Goal: Information Seeking & Learning: Learn about a topic

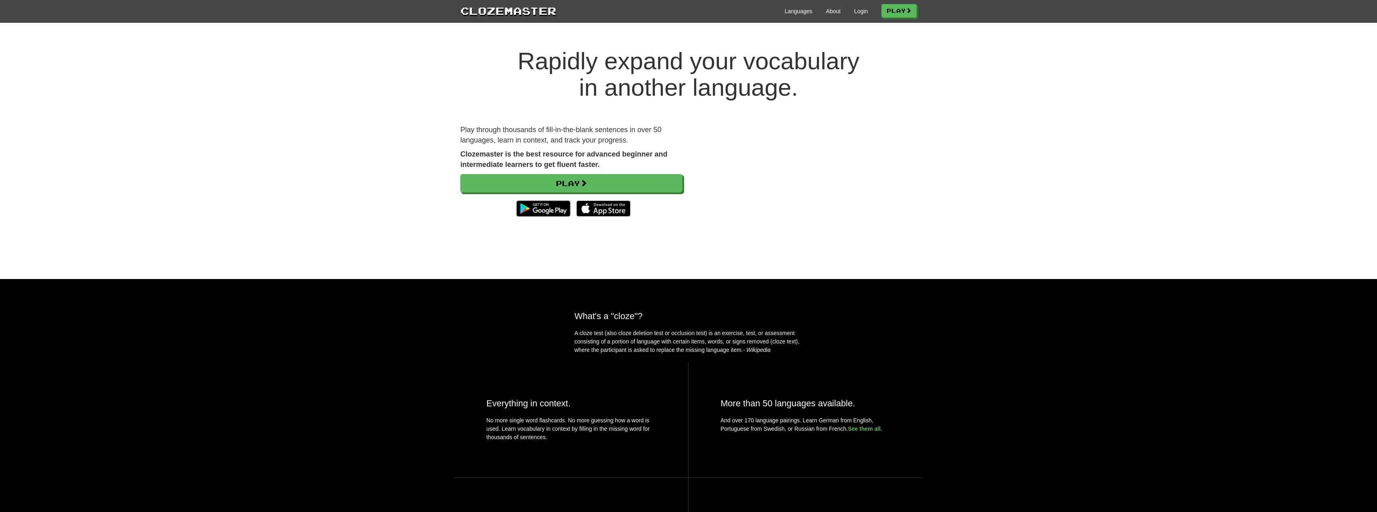
click at [857, 6] on div "Languages About Login Play" at bounding box center [736, 10] width 360 height 15
click at [858, 11] on link "Login" at bounding box center [861, 11] width 14 height 8
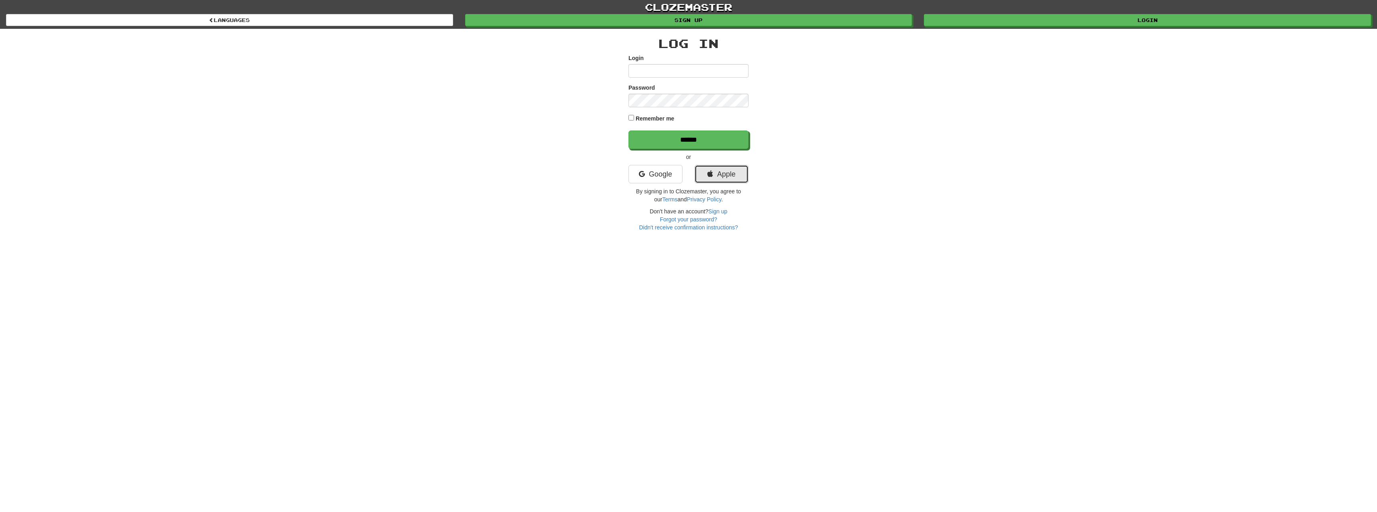
click at [725, 174] on link "Apple" at bounding box center [722, 174] width 54 height 18
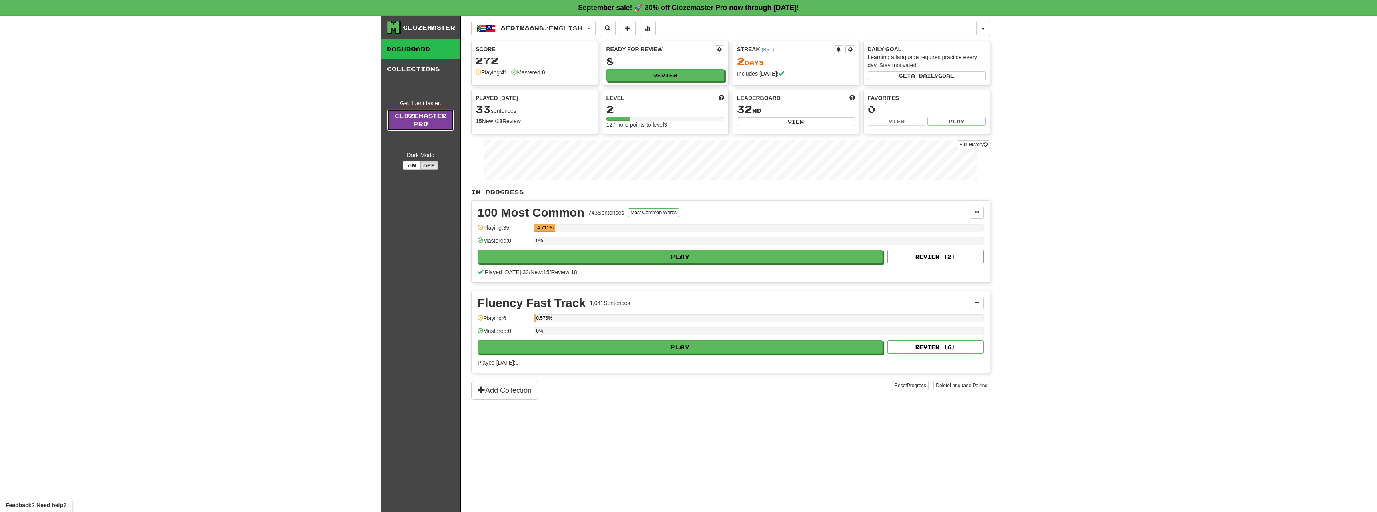
click at [420, 121] on link "Clozemaster Pro" at bounding box center [420, 120] width 67 height 22
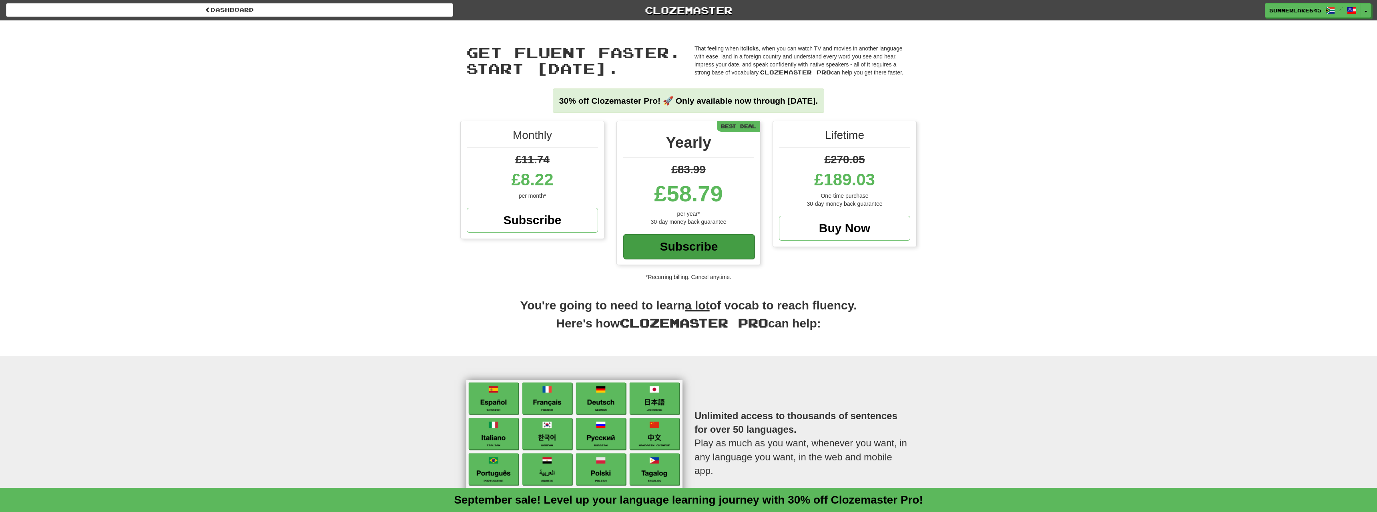
click at [671, 253] on div "Subscribe" at bounding box center [688, 246] width 131 height 25
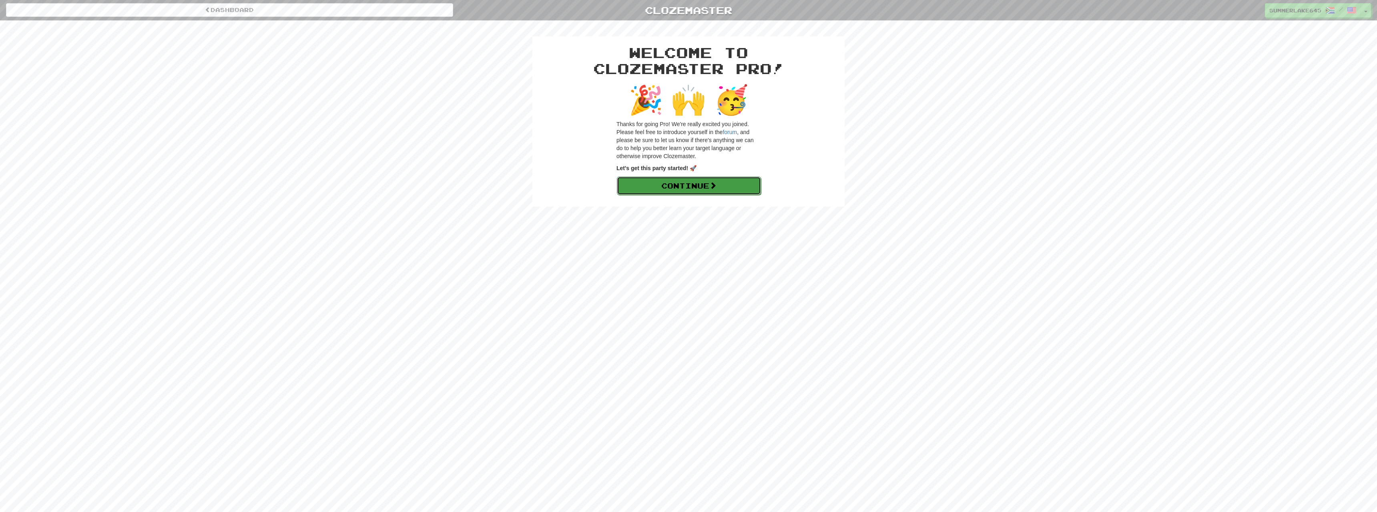
click at [708, 189] on link "Continue" at bounding box center [689, 186] width 144 height 18
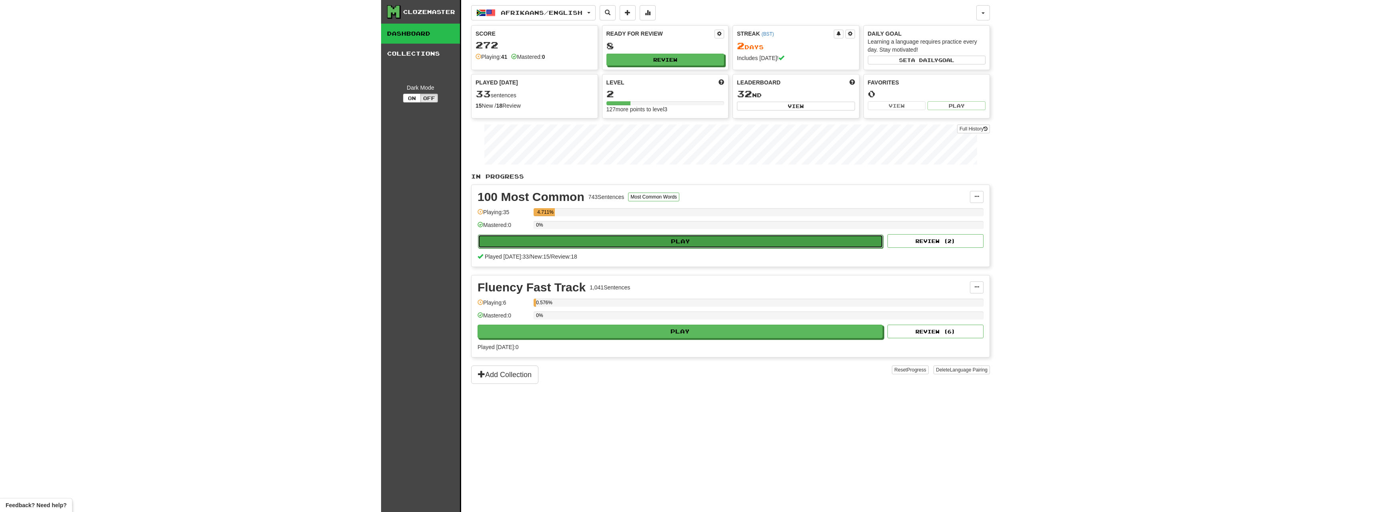
click at [654, 243] on button "Play" at bounding box center [680, 242] width 405 height 14
select select "**"
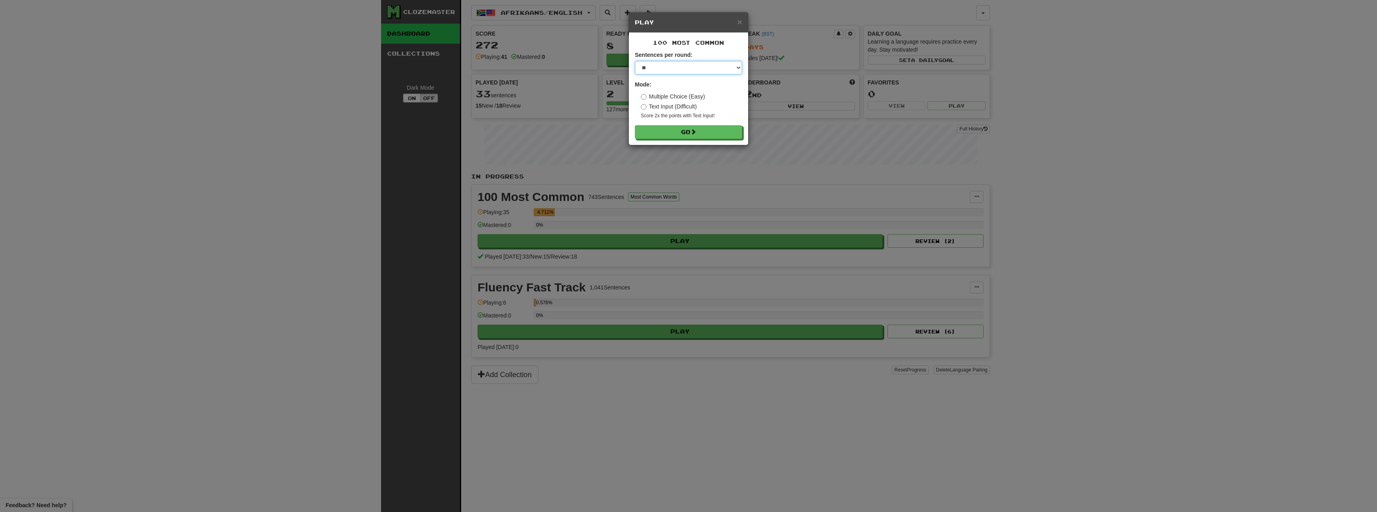
click at [635, 61] on select "* ** ** ** ** ** *** ********" at bounding box center [688, 68] width 107 height 14
click at [688, 66] on select "* ** ** ** ** ** *** ********" at bounding box center [688, 68] width 107 height 14
click at [687, 133] on button "Go" at bounding box center [688, 133] width 107 height 14
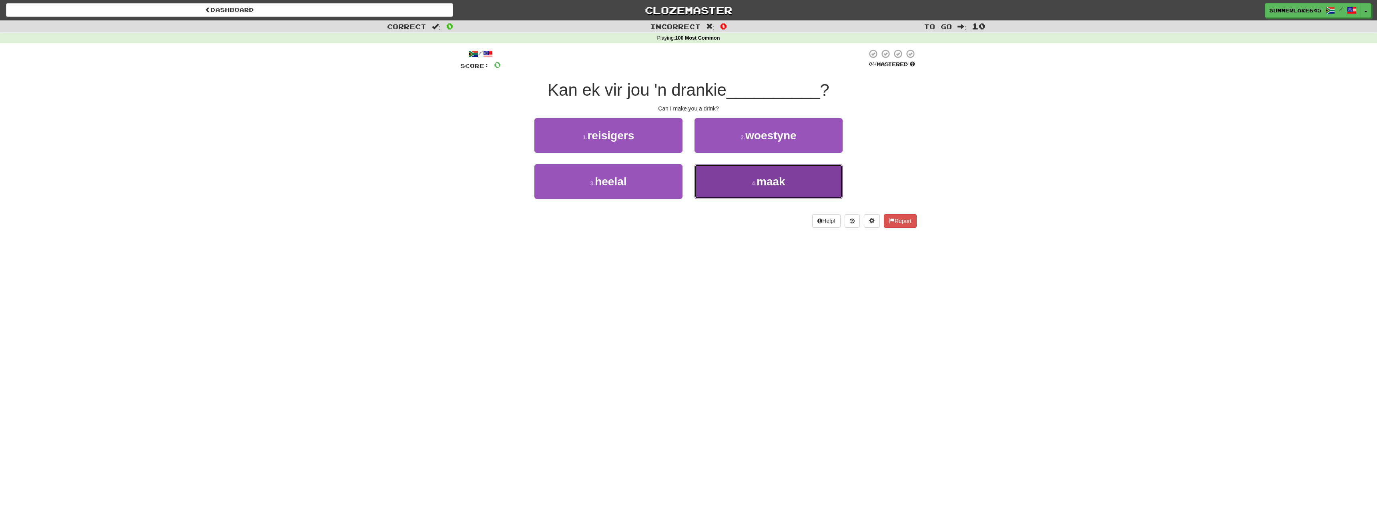
click at [759, 183] on span "maak" at bounding box center [771, 181] width 29 height 12
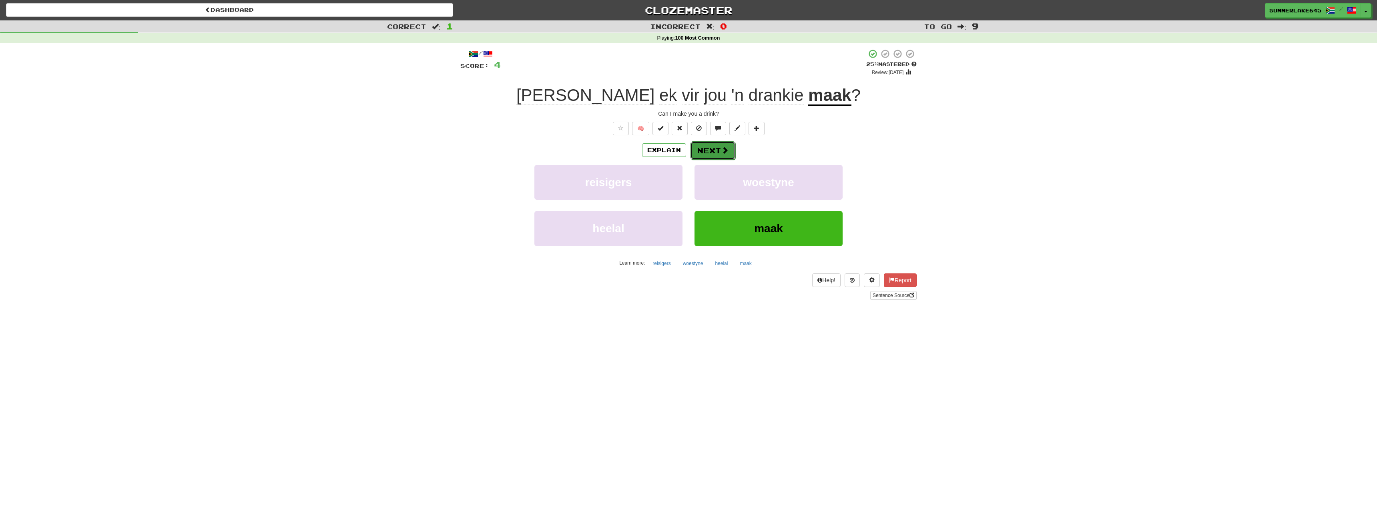
click at [711, 154] on button "Next" at bounding box center [713, 150] width 45 height 18
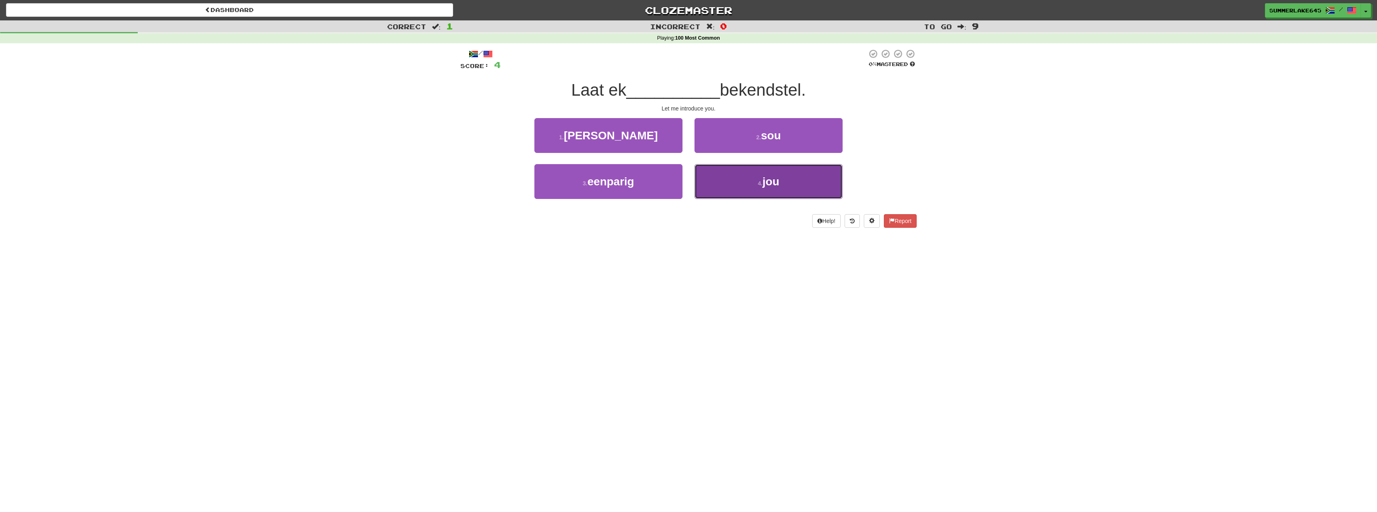
click at [770, 185] on span "jou" at bounding box center [771, 181] width 17 height 12
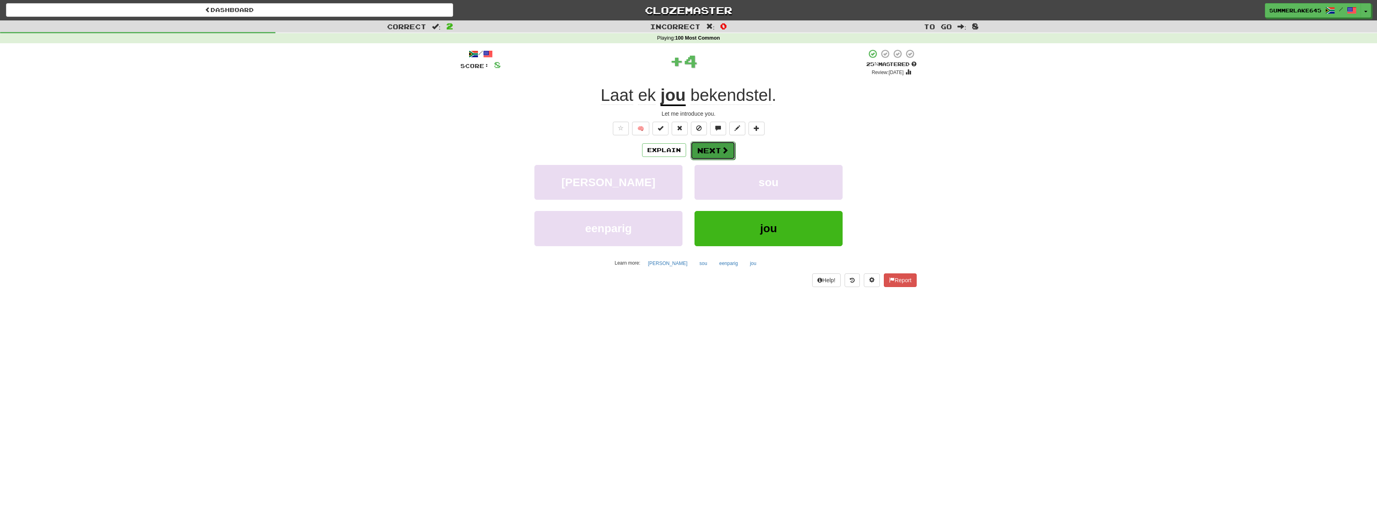
click at [708, 153] on button "Next" at bounding box center [713, 150] width 45 height 18
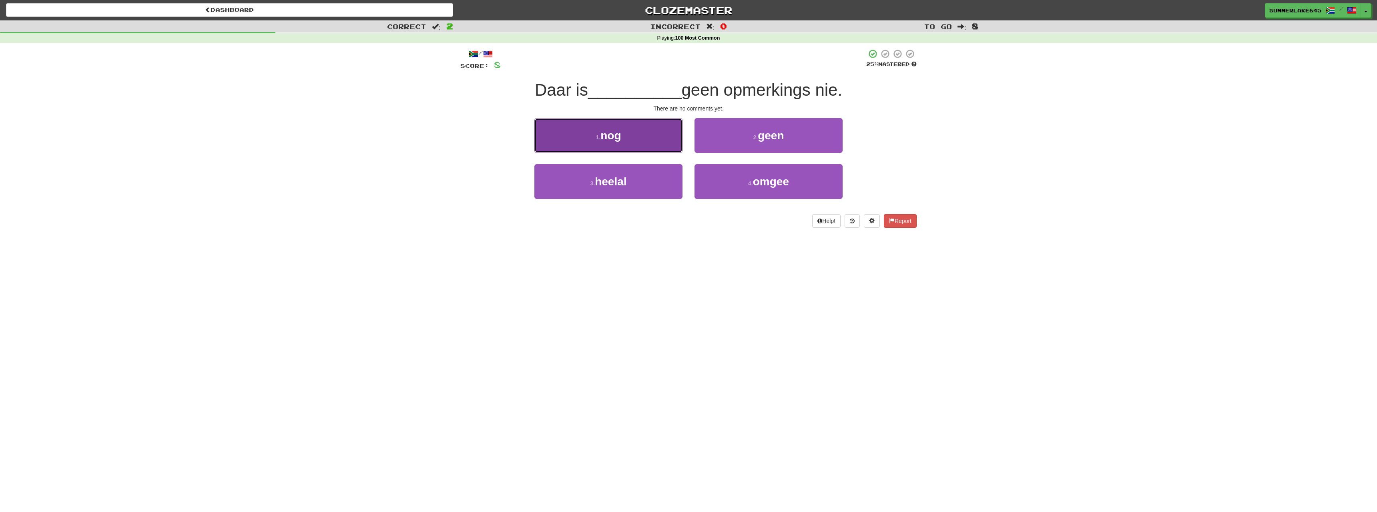
click at [610, 139] on span "nog" at bounding box center [610, 135] width 20 height 12
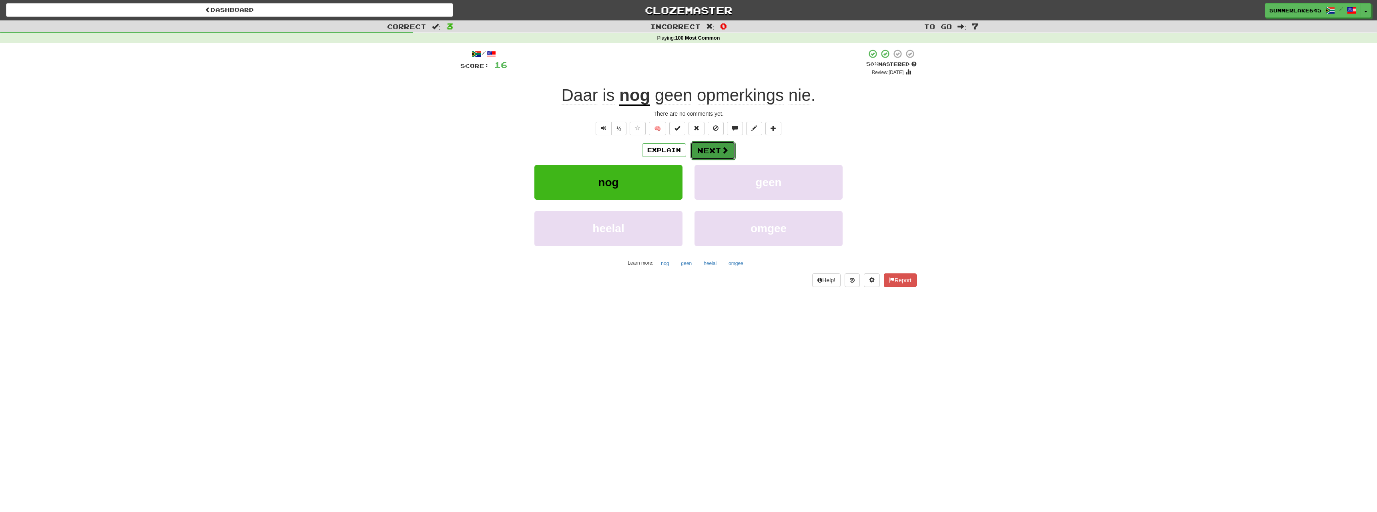
click at [713, 150] on button "Next" at bounding box center [713, 150] width 45 height 18
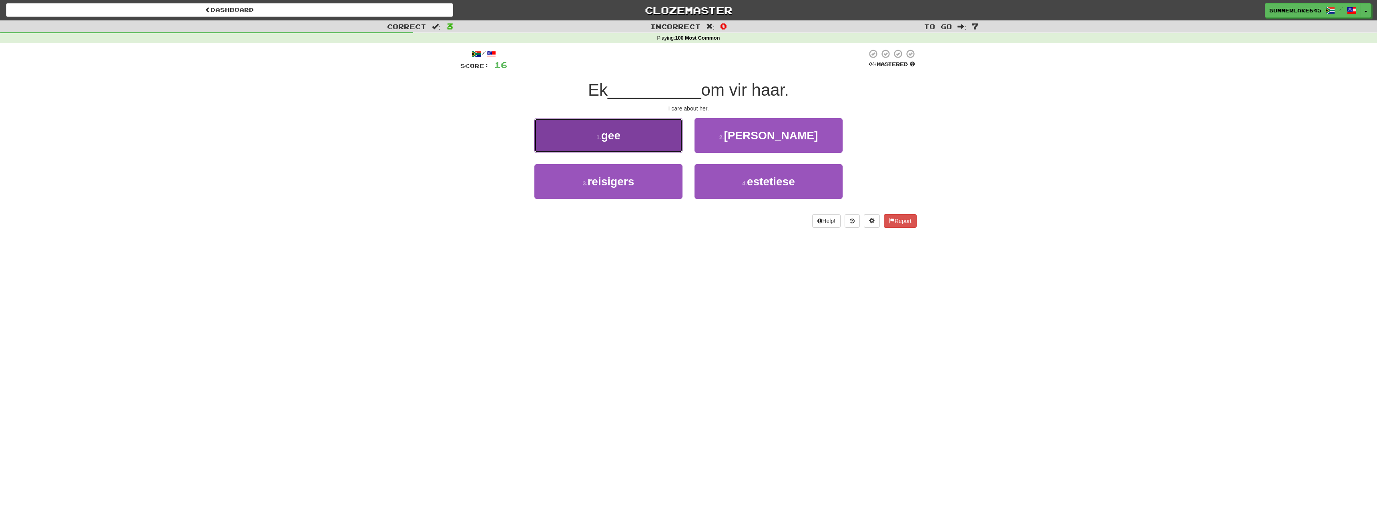
click at [642, 134] on button "1 . gee" at bounding box center [608, 135] width 148 height 35
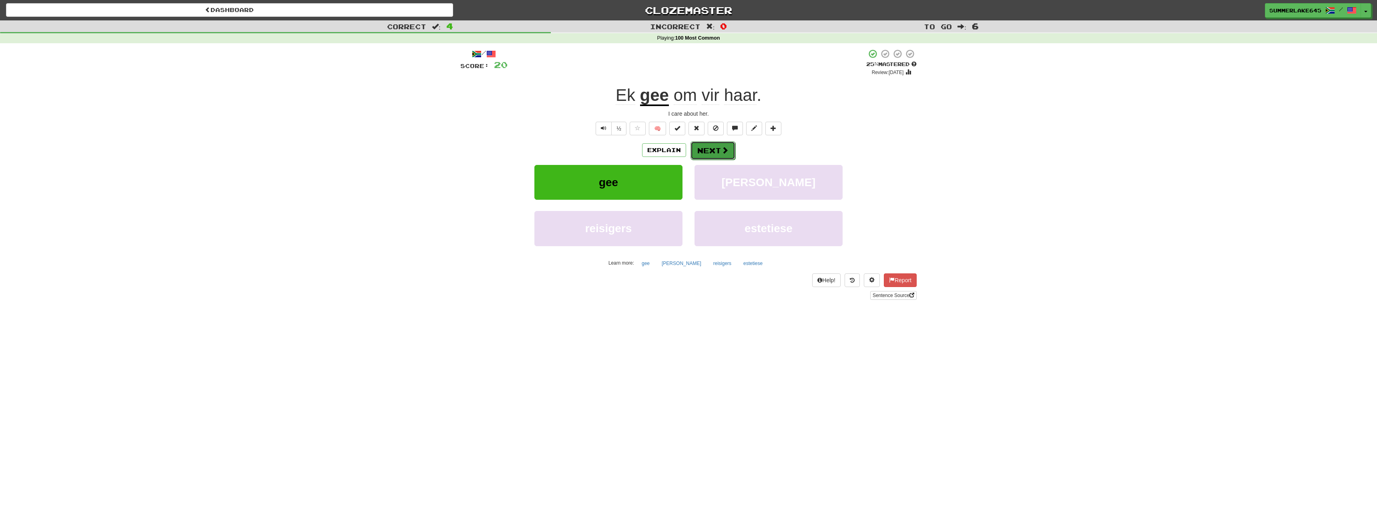
click at [705, 150] on button "Next" at bounding box center [713, 150] width 45 height 18
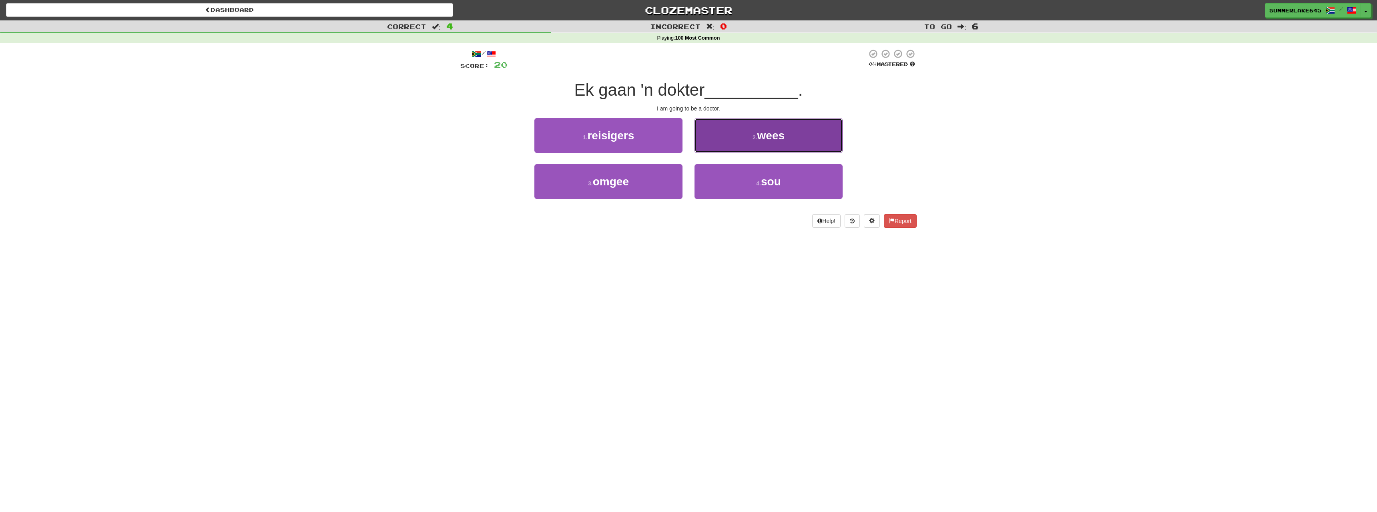
click at [762, 135] on span "wees" at bounding box center [771, 135] width 28 height 12
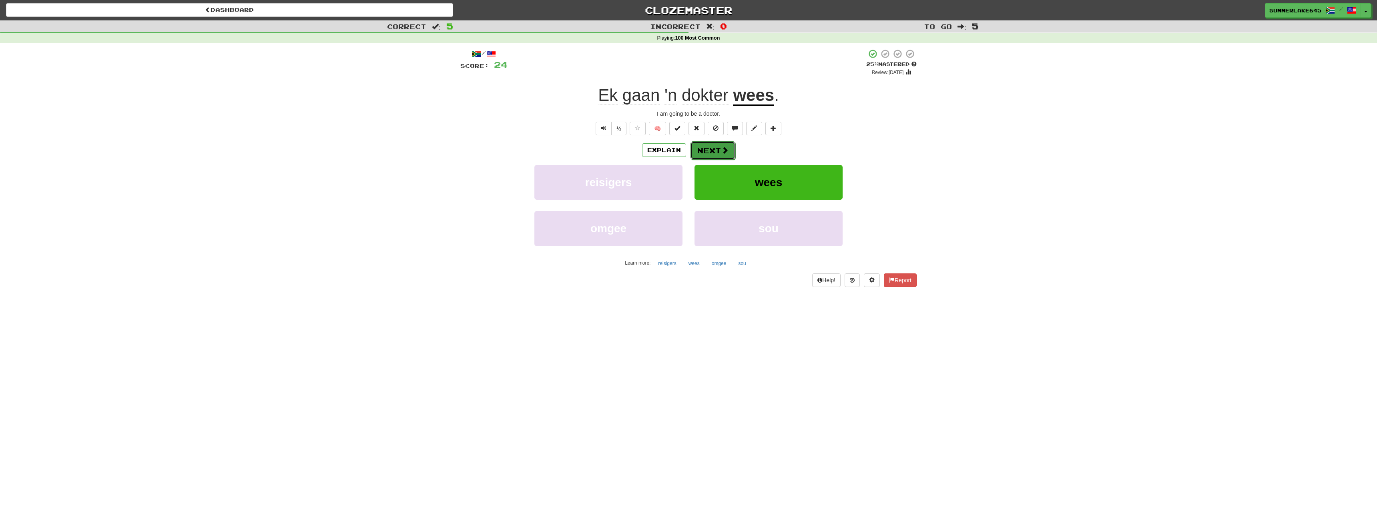
click at [706, 152] on button "Next" at bounding box center [713, 150] width 45 height 18
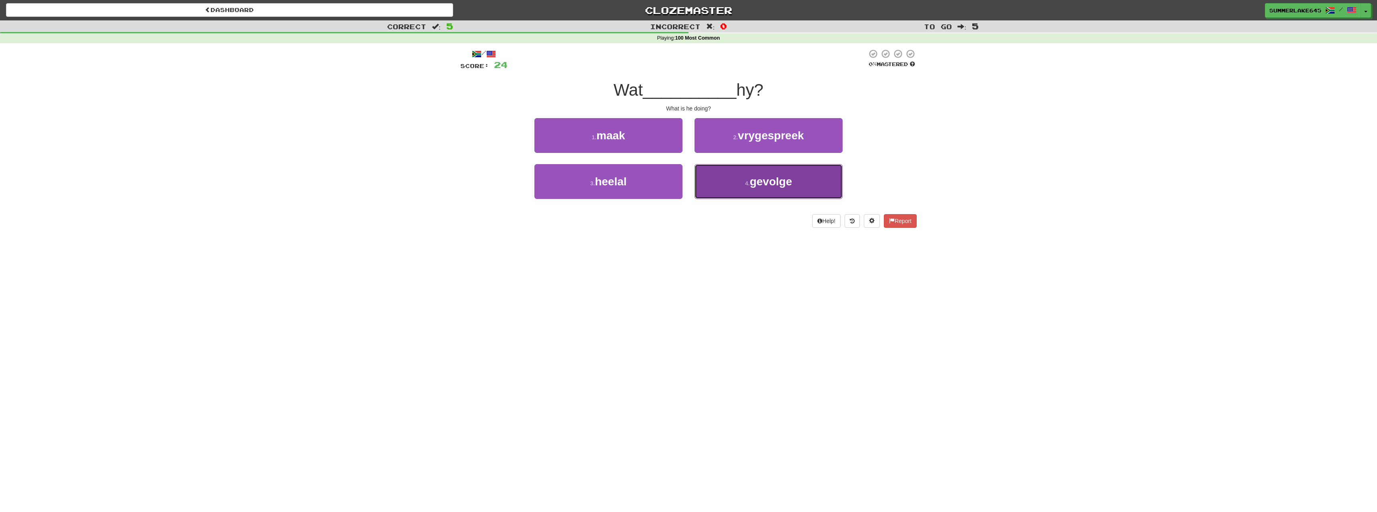
click at [745, 175] on button "4 . gevolge" at bounding box center [769, 181] width 148 height 35
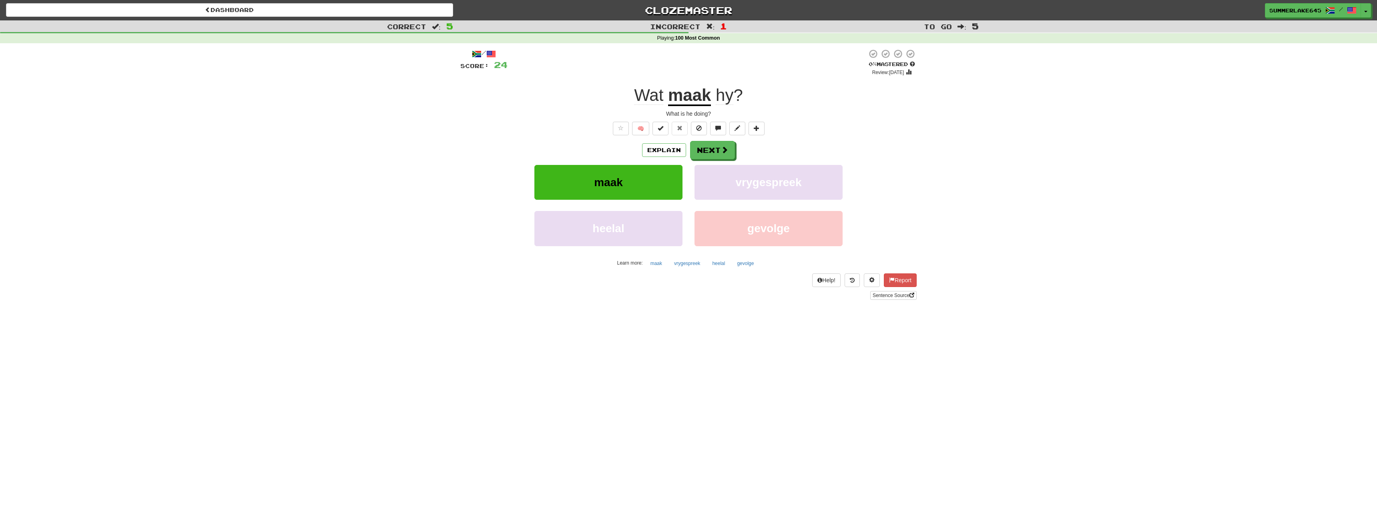
click at [697, 98] on u "maak" at bounding box center [689, 96] width 43 height 20
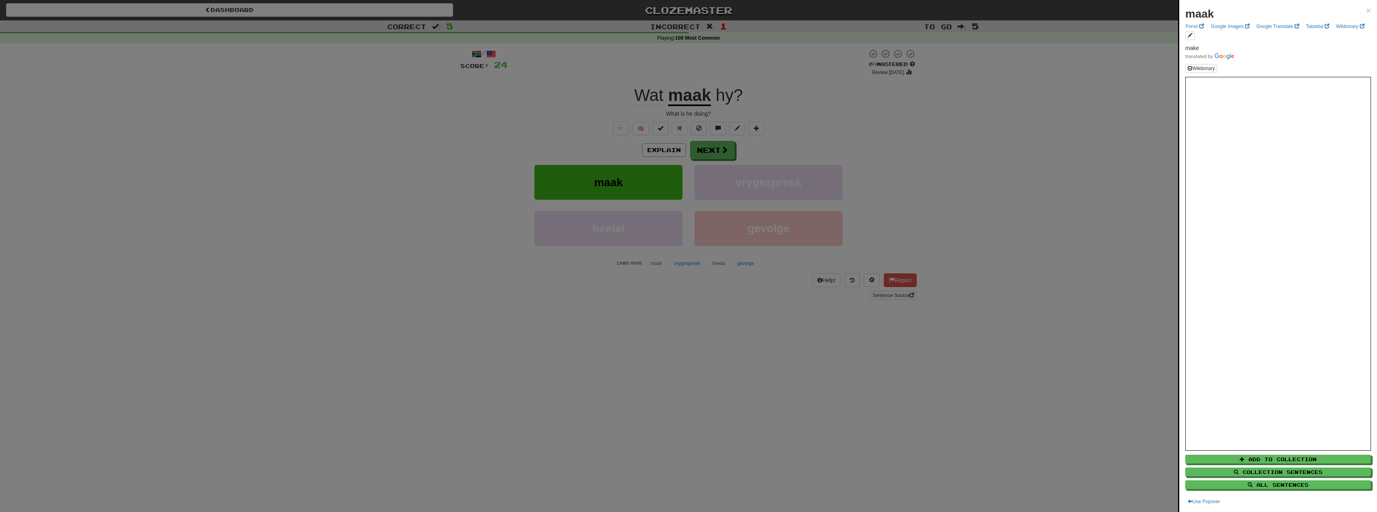
click at [716, 147] on div at bounding box center [688, 256] width 1377 height 512
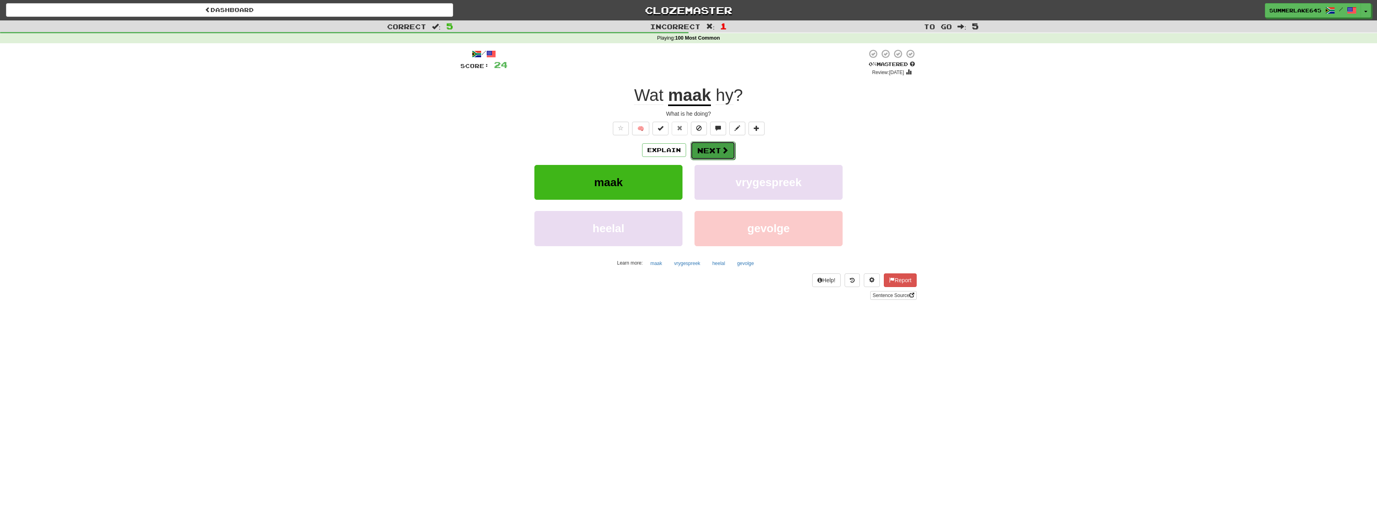
click at [713, 153] on button "Next" at bounding box center [713, 150] width 45 height 18
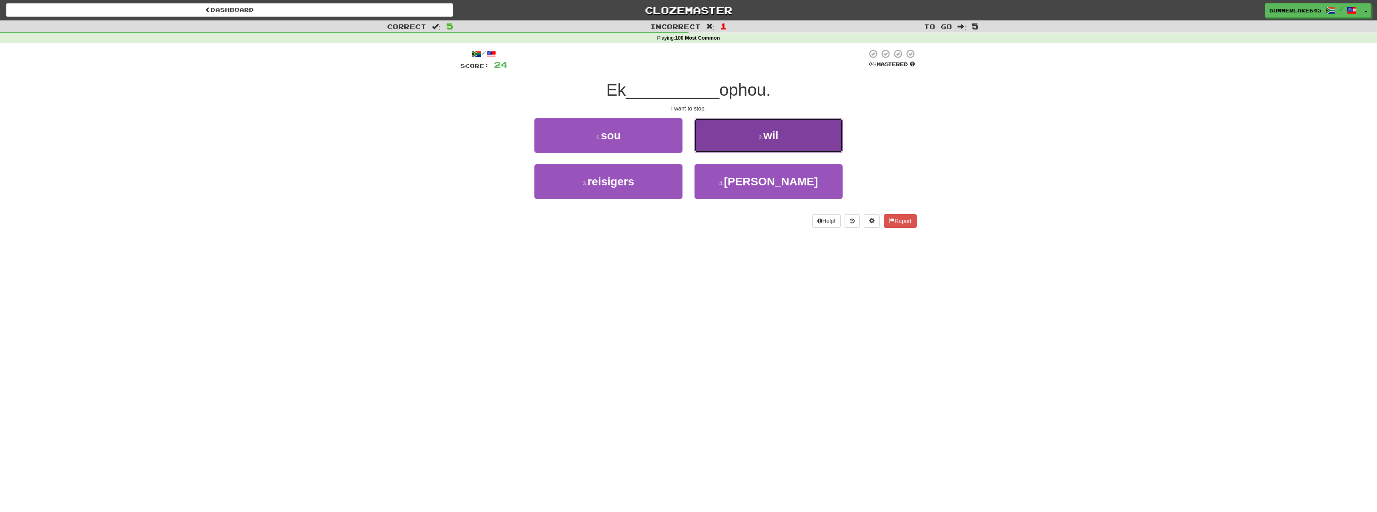
click at [767, 136] on span "wil" at bounding box center [770, 135] width 15 height 12
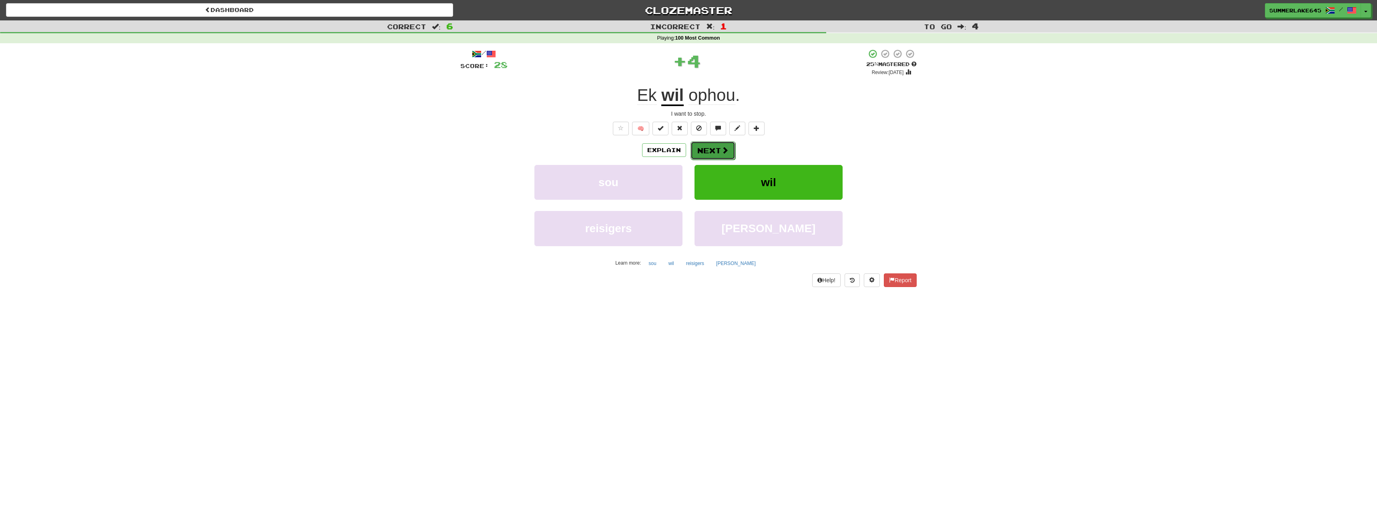
click at [717, 152] on button "Next" at bounding box center [713, 150] width 45 height 18
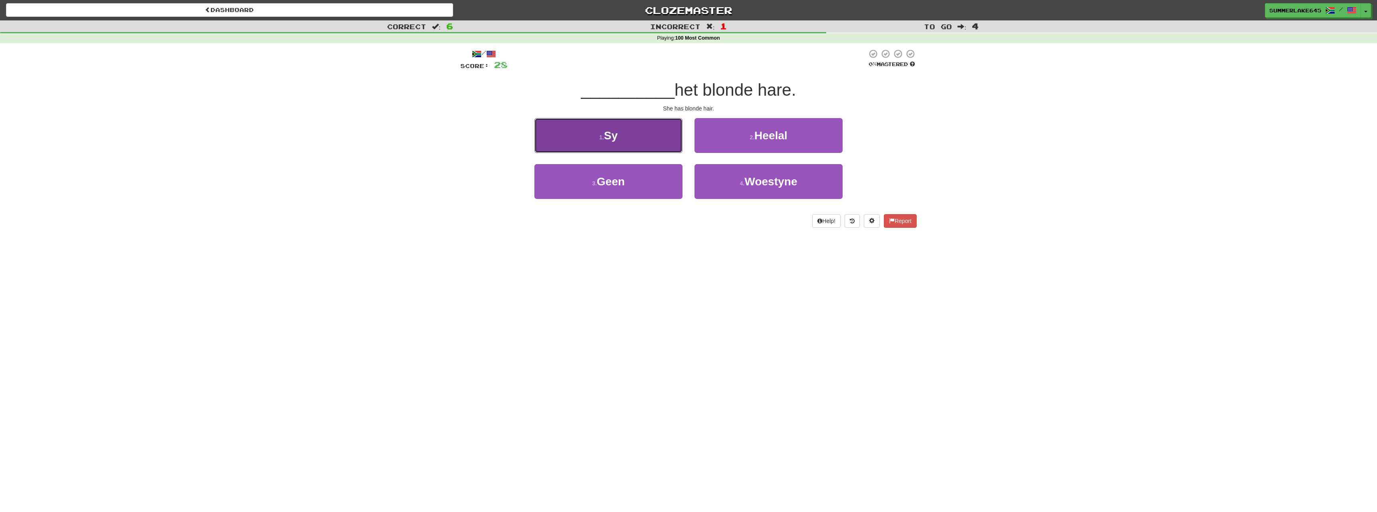
click at [651, 141] on button "1 . Sy" at bounding box center [608, 135] width 148 height 35
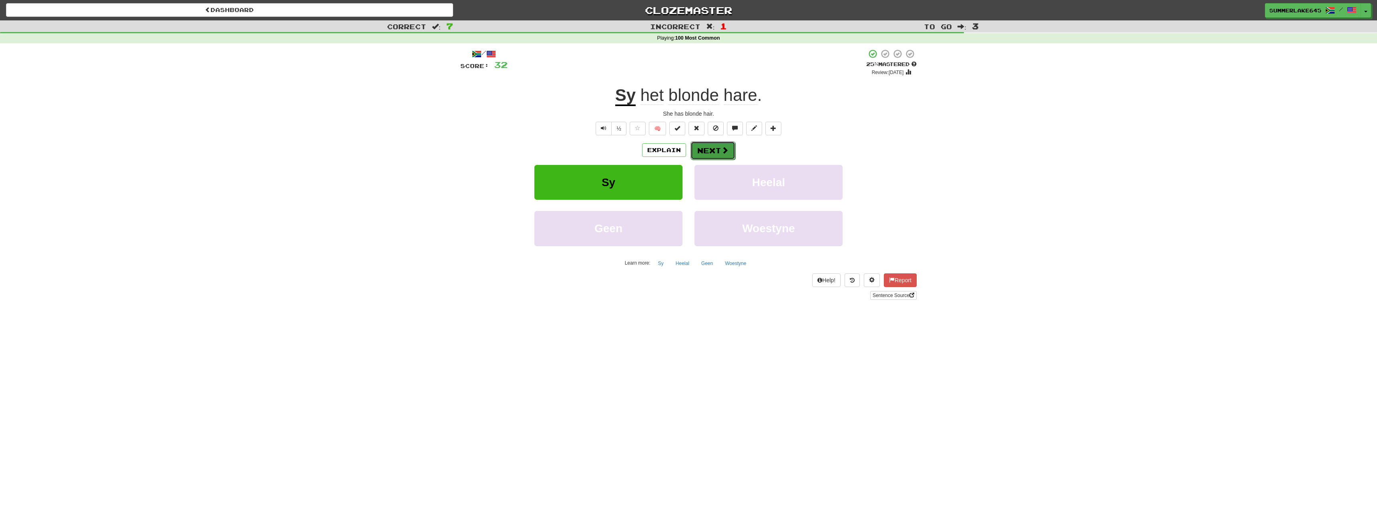
click at [720, 150] on button "Next" at bounding box center [713, 150] width 45 height 18
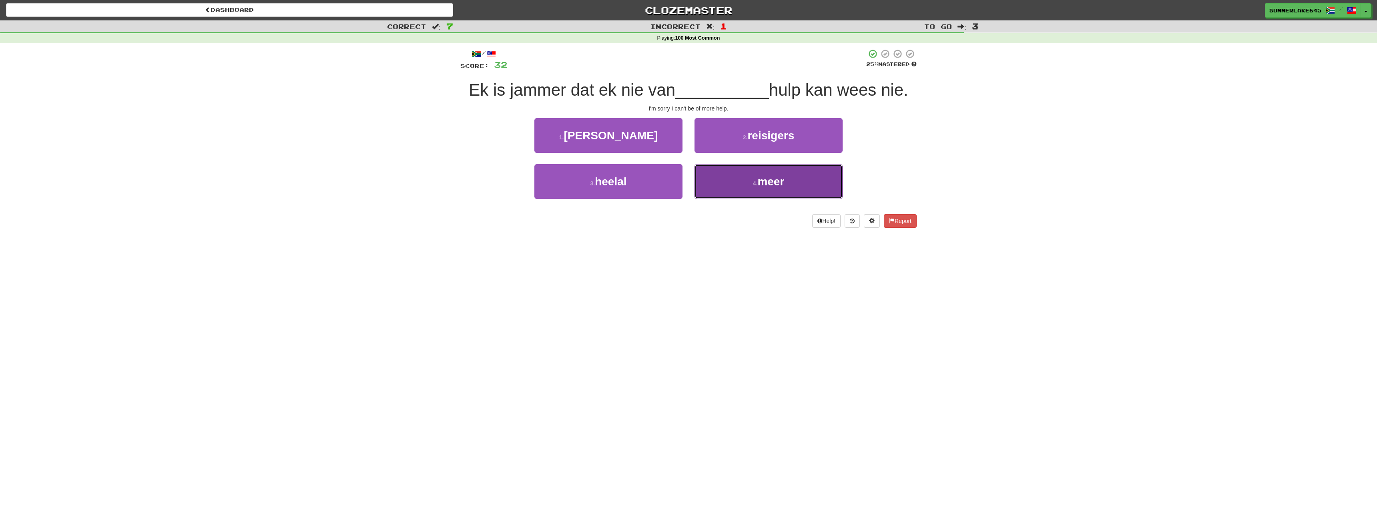
click at [771, 181] on span "meer" at bounding box center [770, 181] width 27 height 12
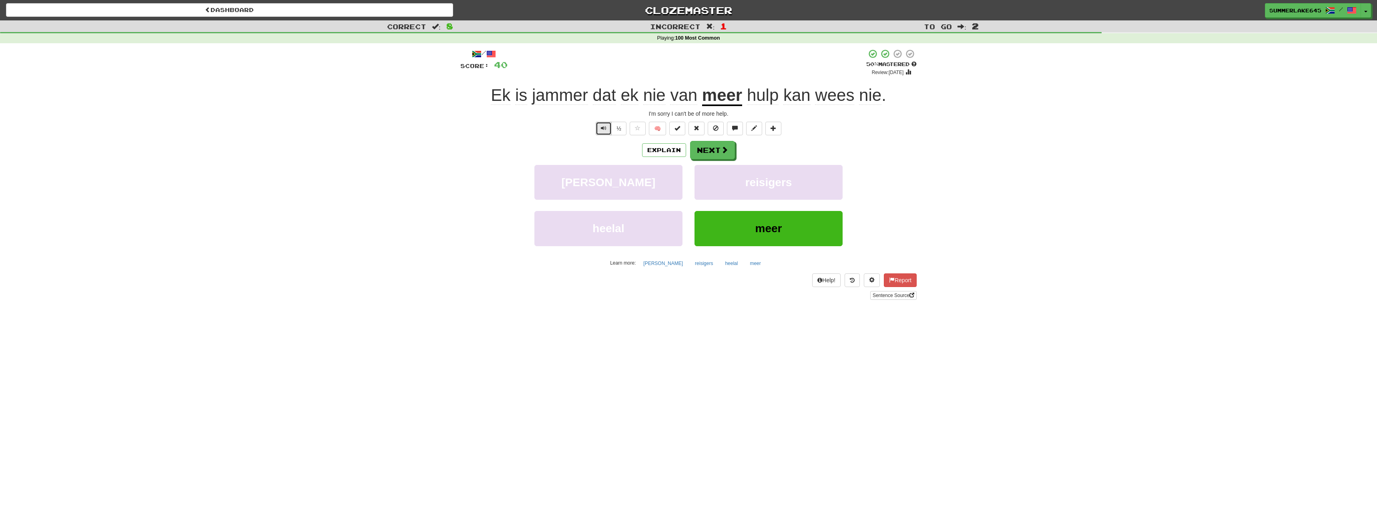
click at [599, 129] on button "Text-to-speech controls" at bounding box center [604, 129] width 16 height 14
click at [617, 130] on button "½" at bounding box center [618, 129] width 15 height 14
click at [711, 153] on button "Next" at bounding box center [713, 150] width 45 height 18
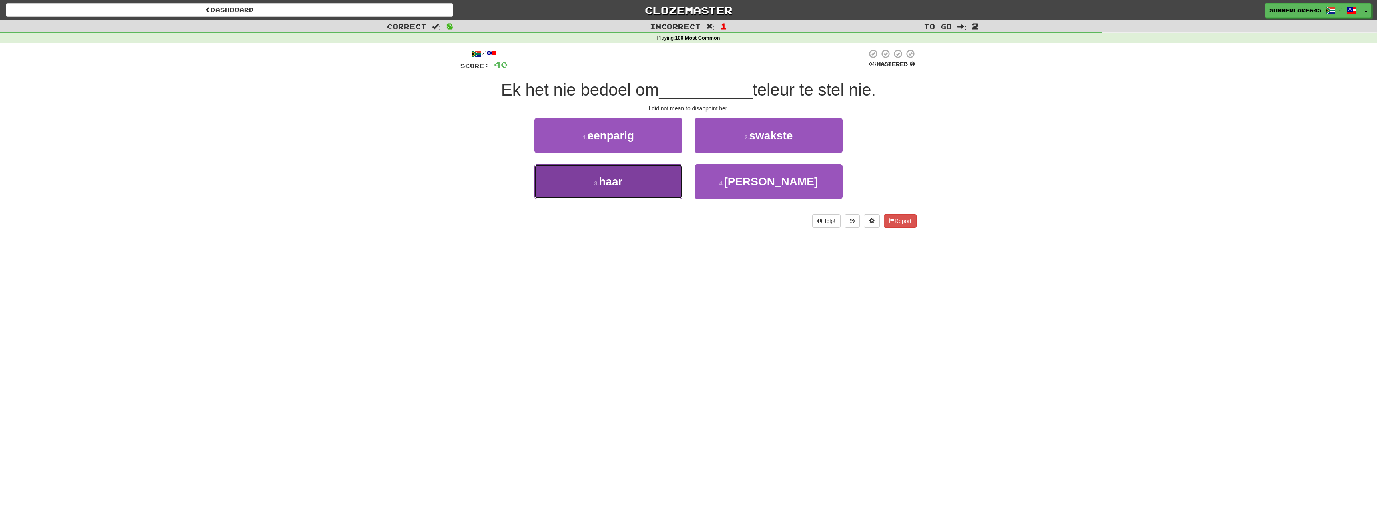
click at [621, 180] on span "haar" at bounding box center [611, 181] width 24 height 12
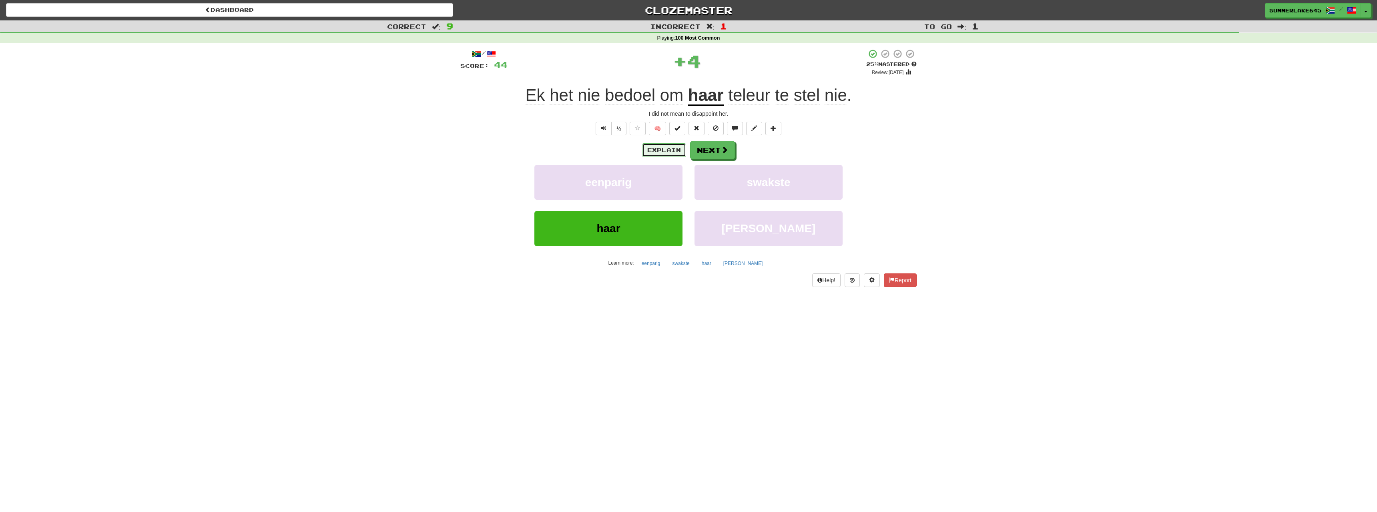
click at [658, 149] on button "Explain" at bounding box center [664, 150] width 44 height 14
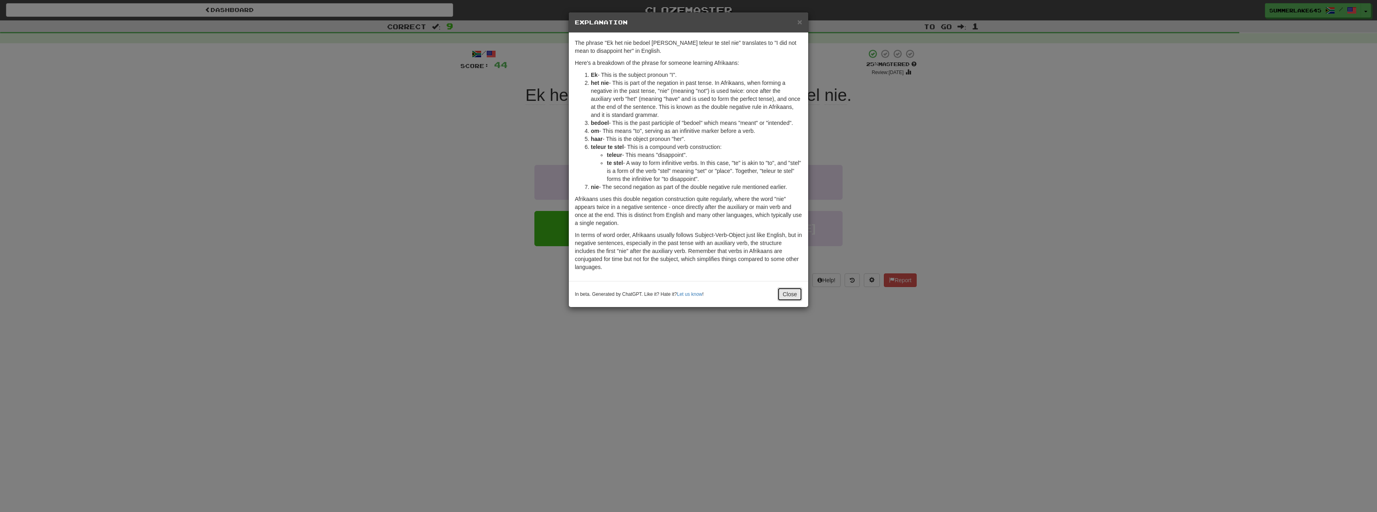
click at [799, 297] on button "Close" at bounding box center [789, 294] width 25 height 14
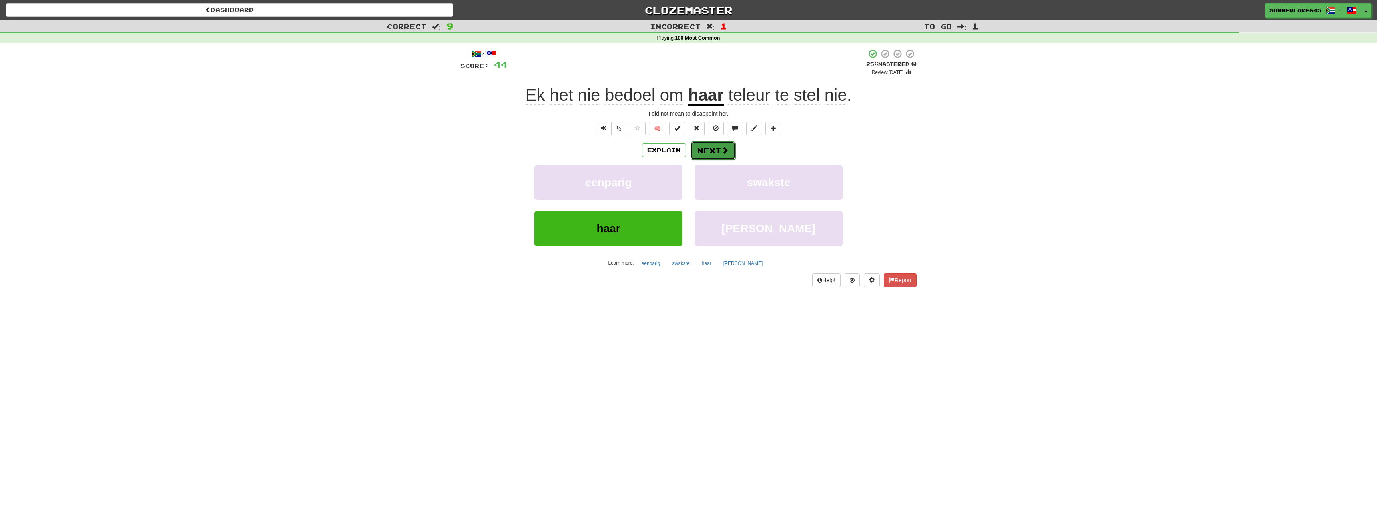
click at [711, 149] on button "Next" at bounding box center [713, 150] width 45 height 18
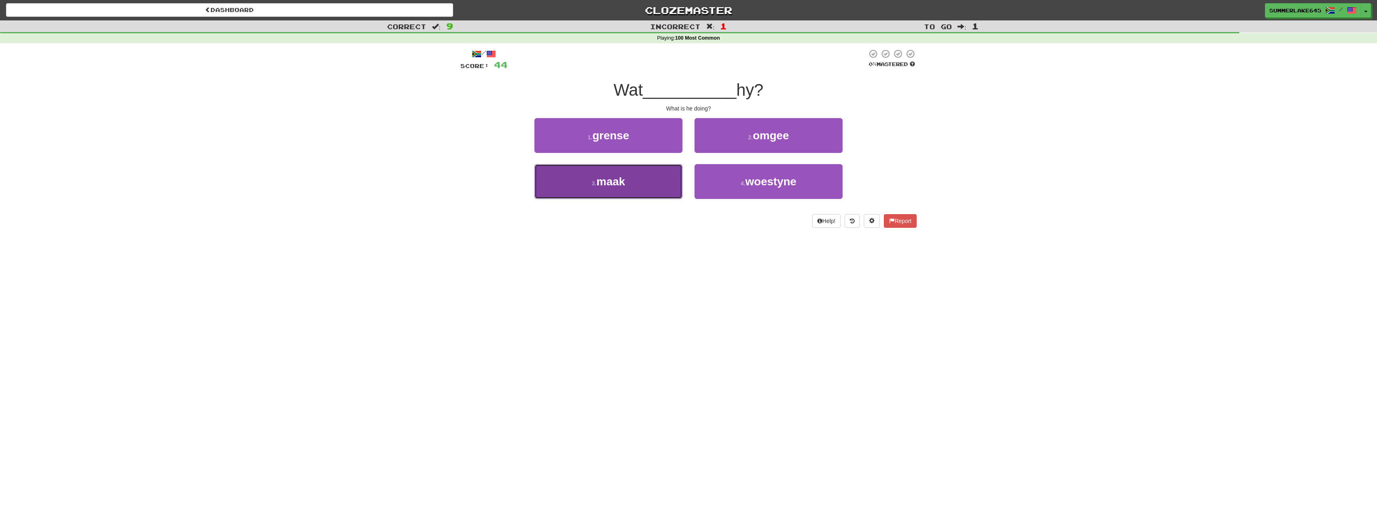
click at [626, 176] on button "3 . maak" at bounding box center [608, 181] width 148 height 35
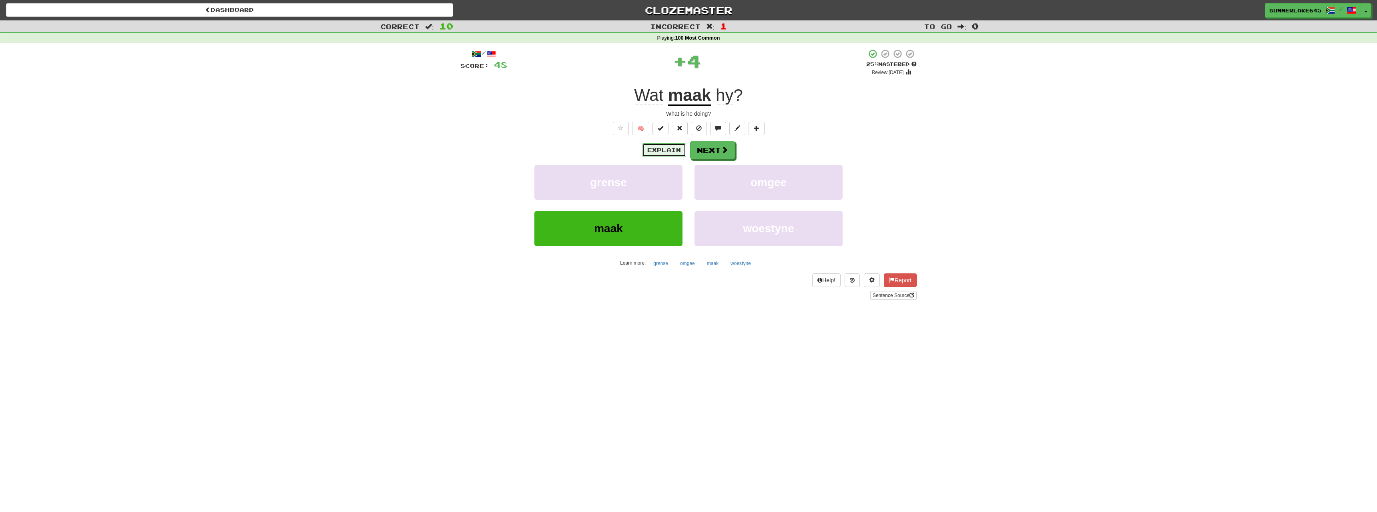
click at [671, 150] on button "Explain" at bounding box center [664, 150] width 44 height 14
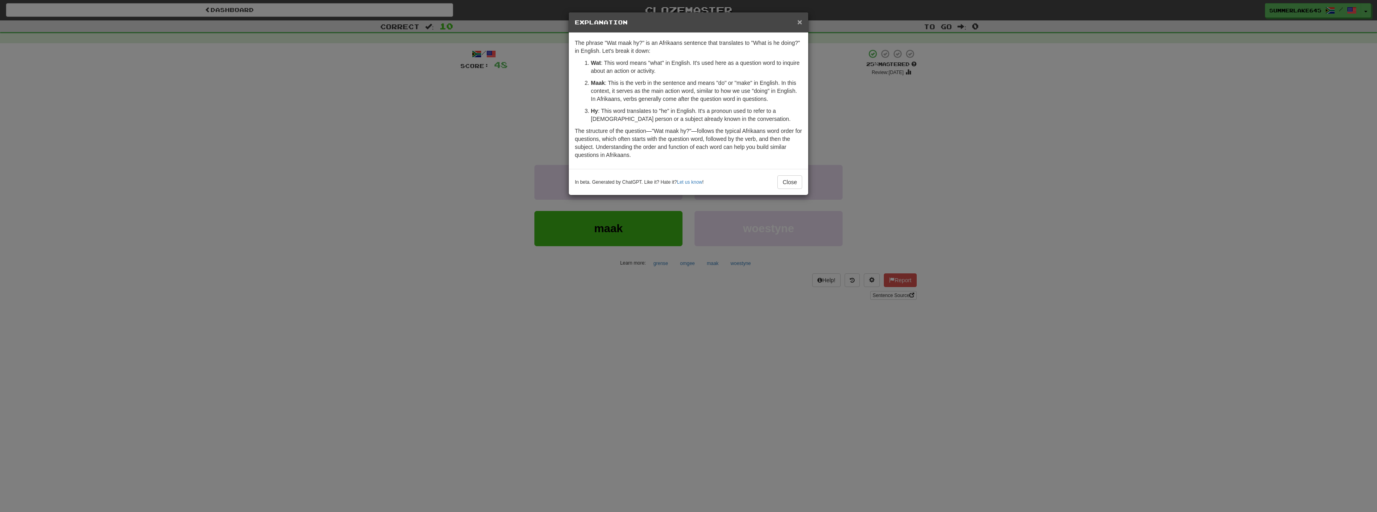
click at [800, 21] on span "×" at bounding box center [799, 21] width 5 height 9
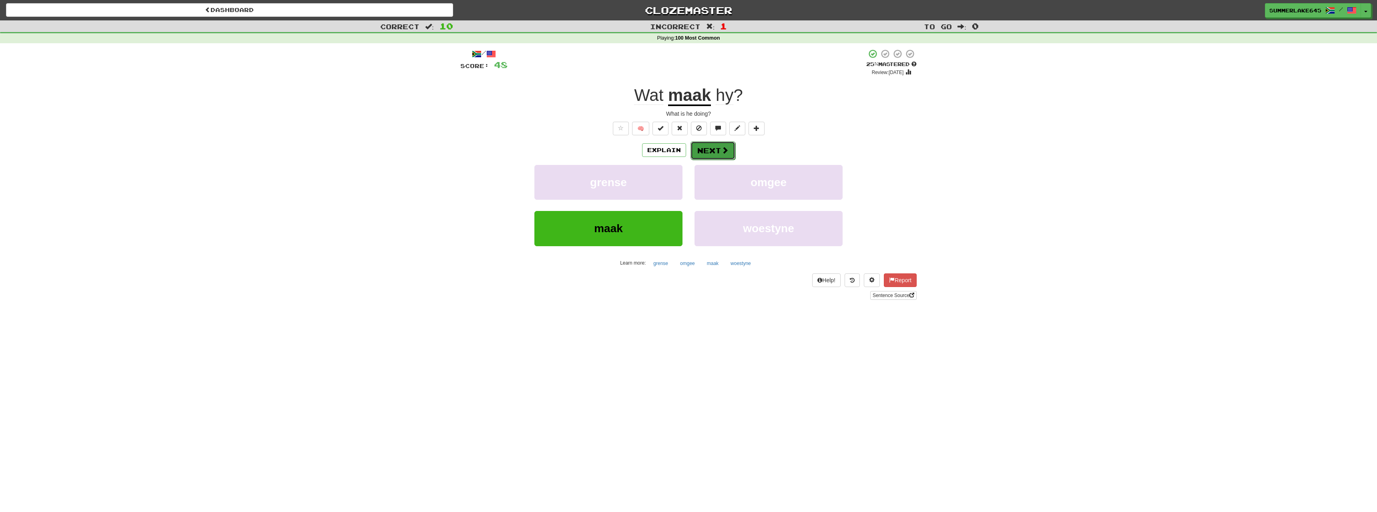
click at [722, 153] on span at bounding box center [724, 150] width 7 height 7
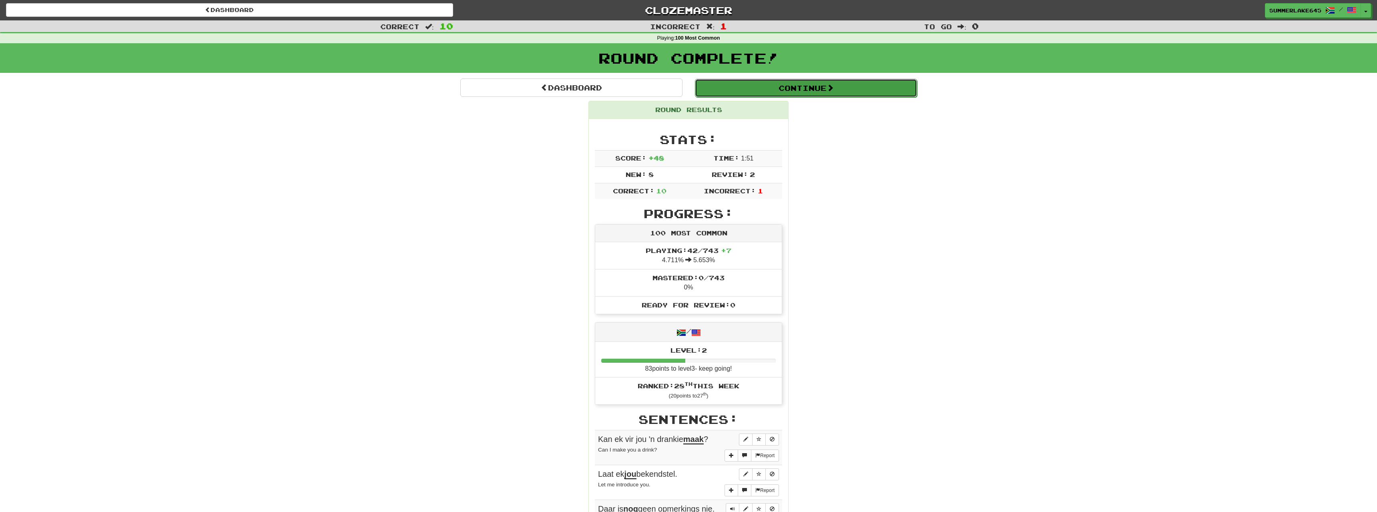
click at [799, 92] on button "Continue" at bounding box center [806, 88] width 222 height 18
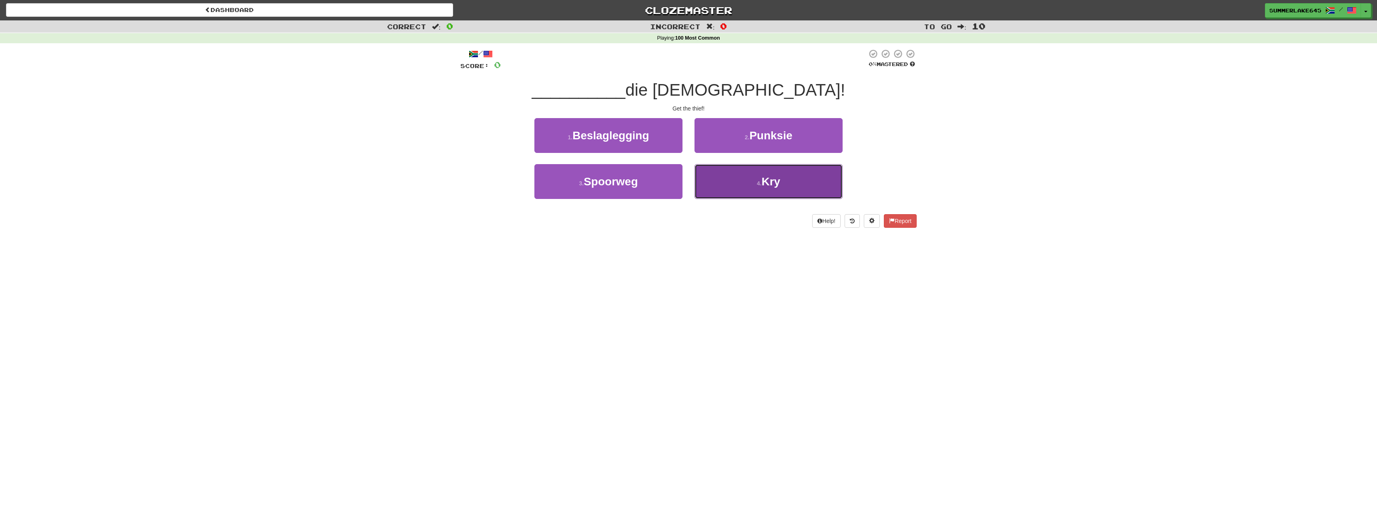
click at [790, 185] on button "4 . Kry" at bounding box center [769, 181] width 148 height 35
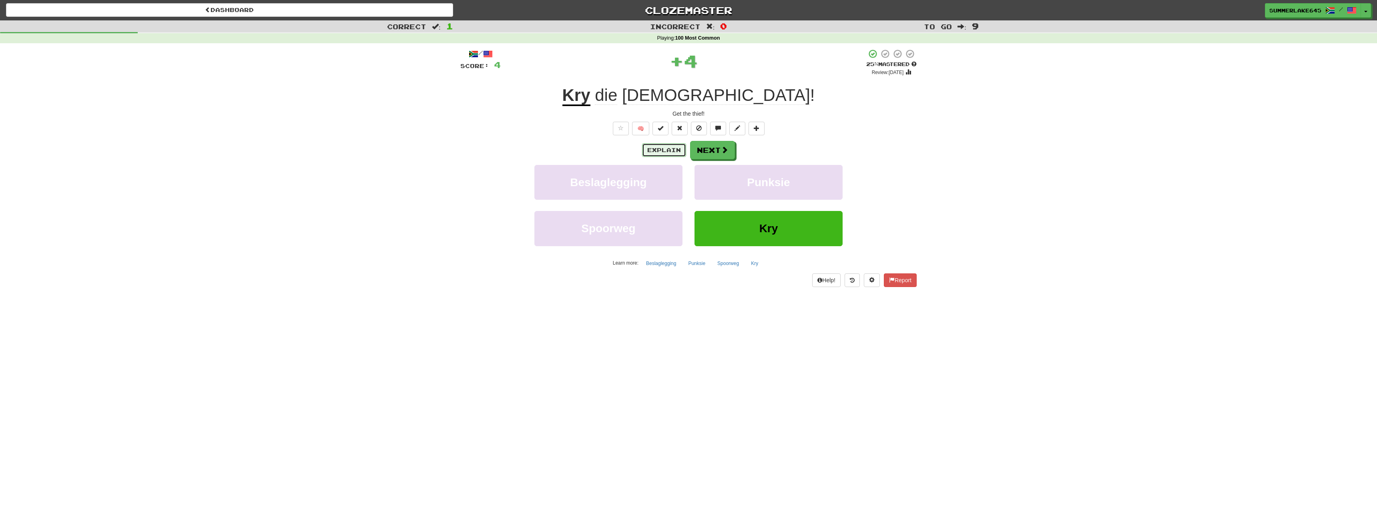
click at [662, 148] on button "Explain" at bounding box center [664, 150] width 44 height 14
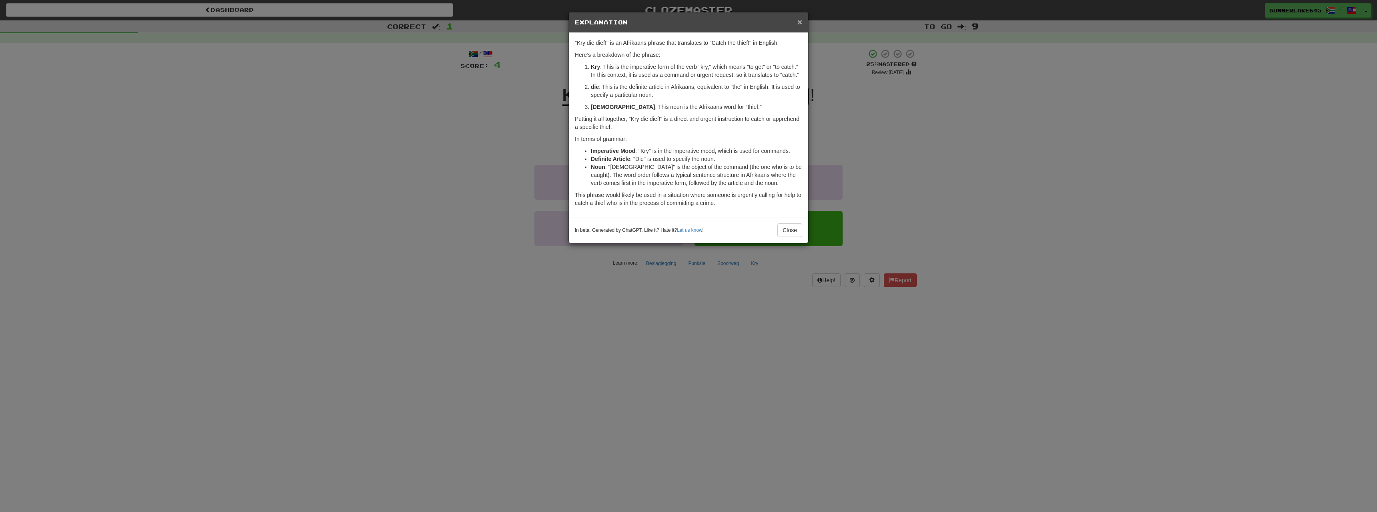
click at [799, 22] on span "×" at bounding box center [799, 21] width 5 height 9
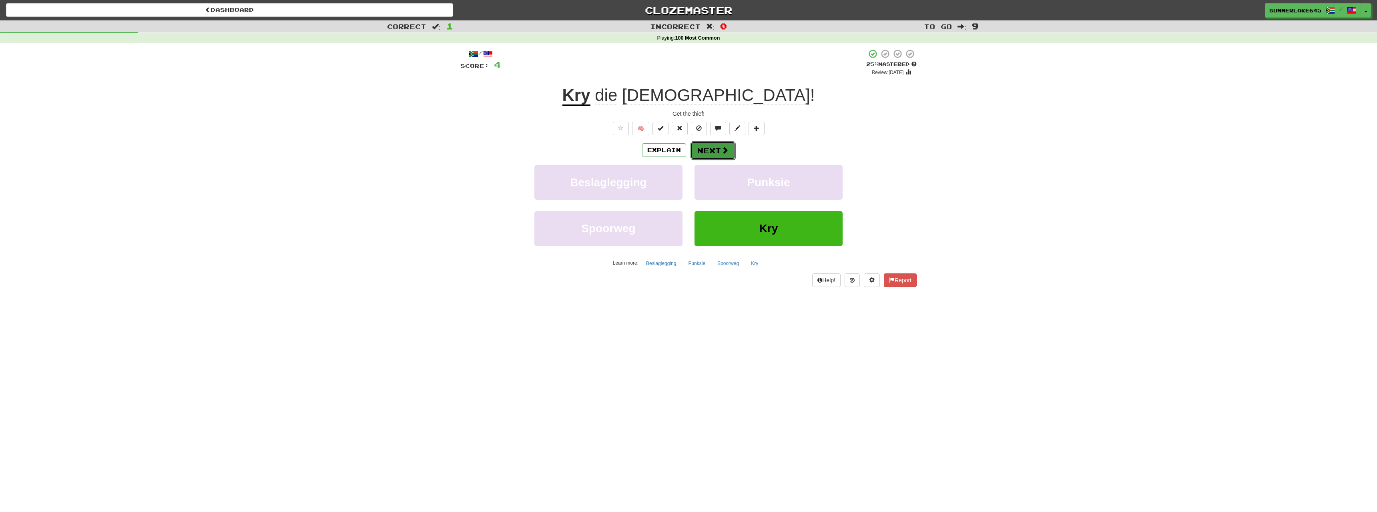
click at [717, 150] on button "Next" at bounding box center [713, 150] width 45 height 18
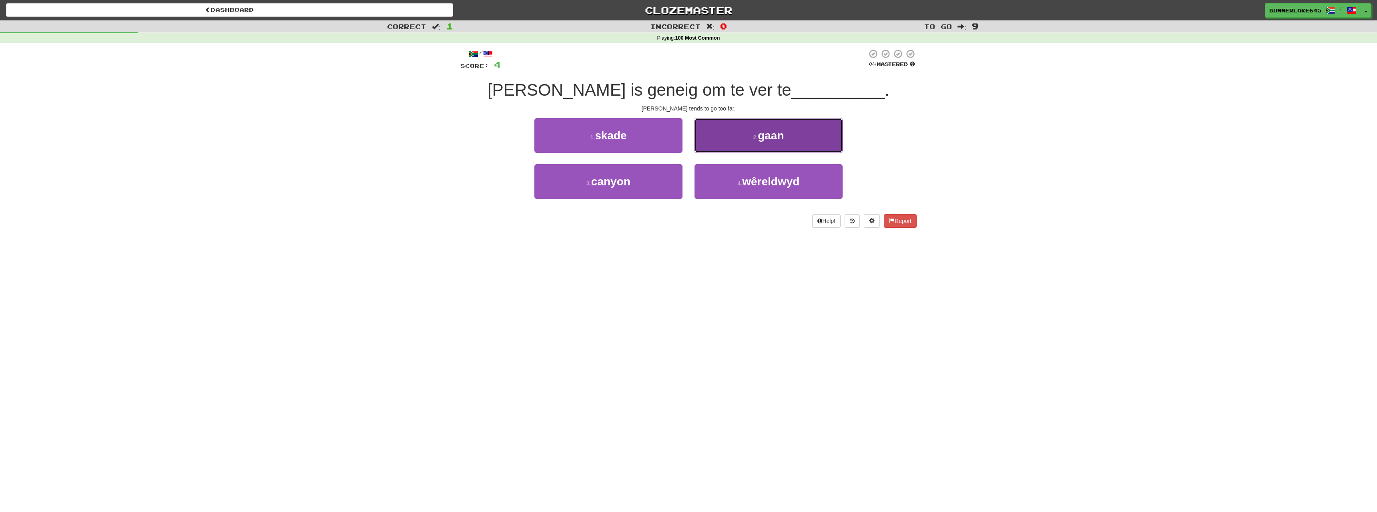
click at [770, 133] on span "gaan" at bounding box center [771, 135] width 26 height 12
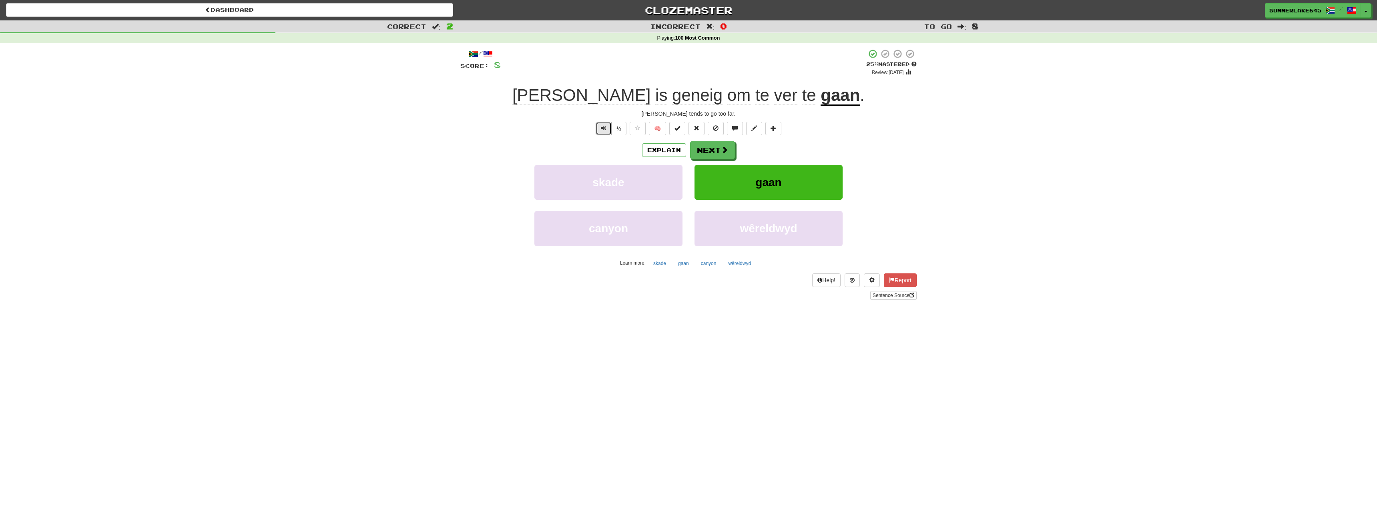
click at [606, 128] on span "Text-to-speech controls" at bounding box center [604, 128] width 6 height 6
click at [618, 132] on button "½" at bounding box center [618, 129] width 15 height 14
click at [707, 149] on button "Next" at bounding box center [713, 150] width 45 height 18
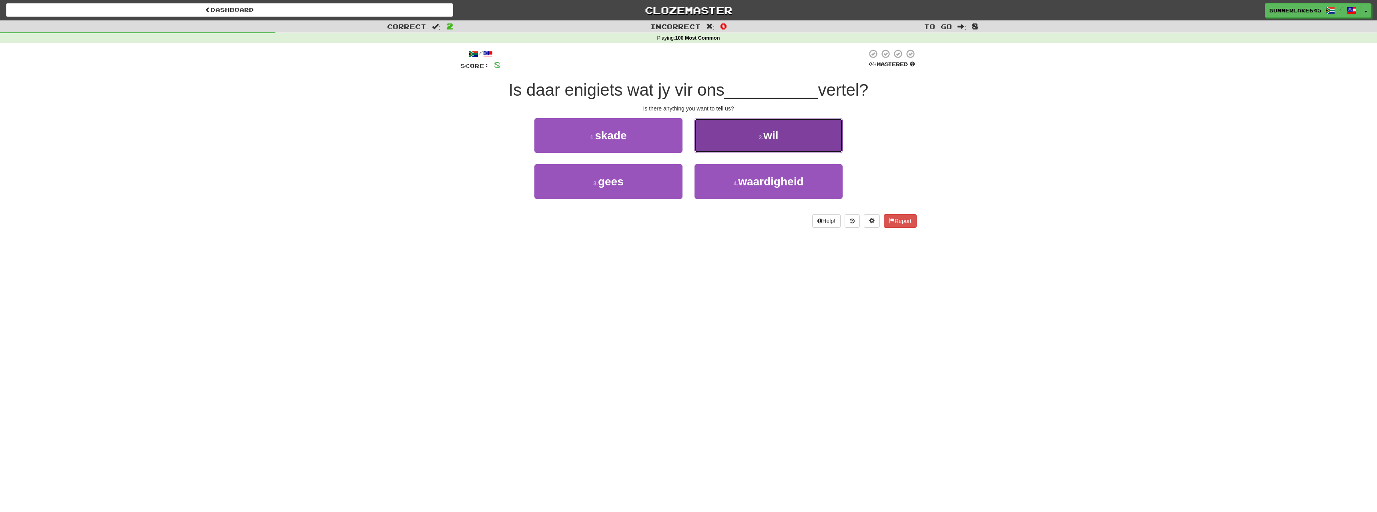
click at [759, 134] on button "2 . wil" at bounding box center [769, 135] width 148 height 35
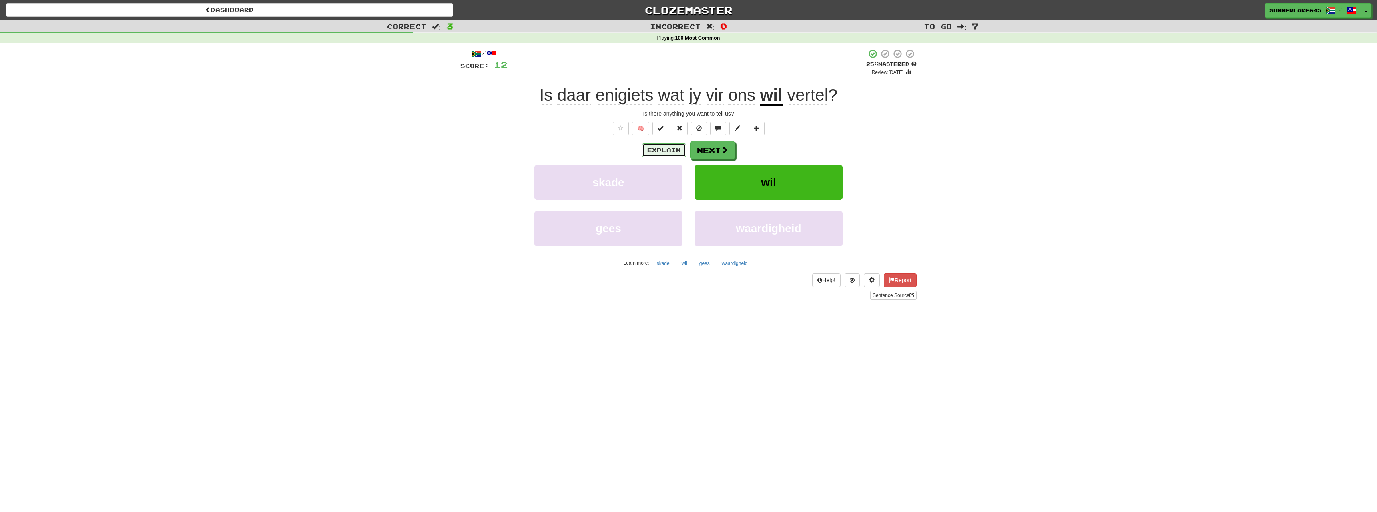
click at [667, 149] on button "Explain" at bounding box center [664, 150] width 44 height 14
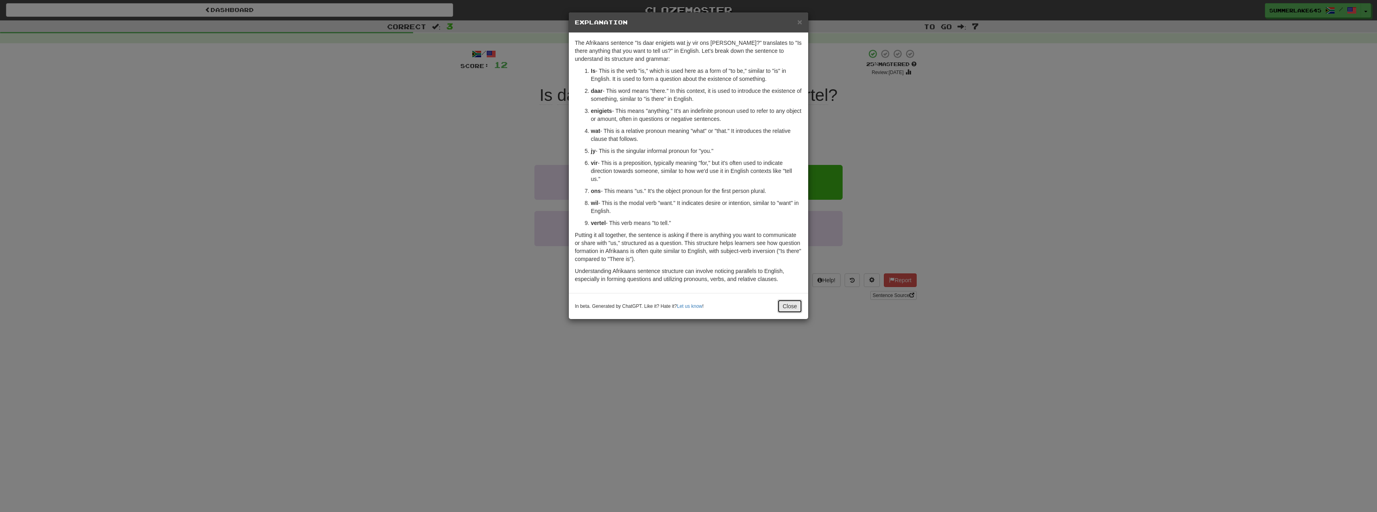
click at [780, 305] on button "Close" at bounding box center [789, 306] width 25 height 14
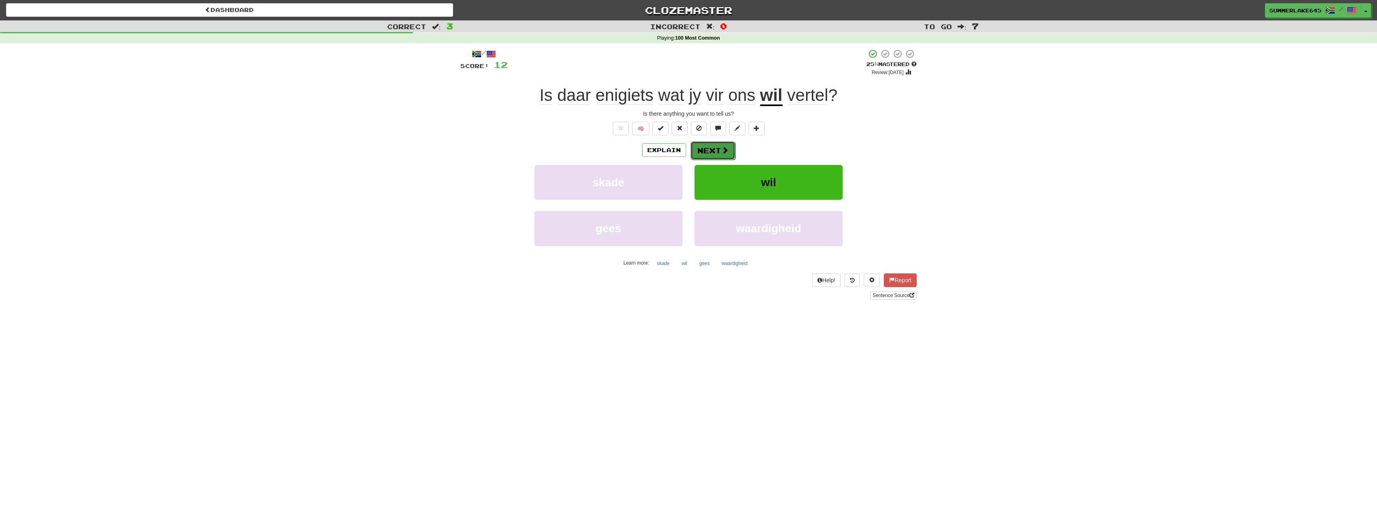
click at [704, 151] on button "Next" at bounding box center [713, 150] width 45 height 18
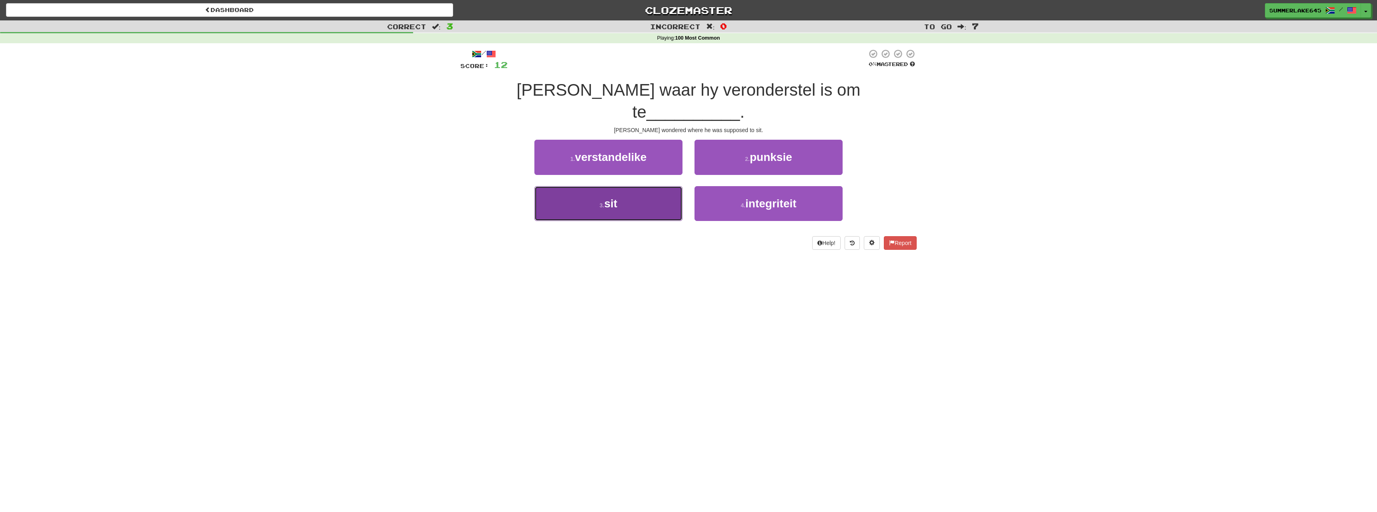
click at [635, 186] on button "3 . sit" at bounding box center [608, 203] width 148 height 35
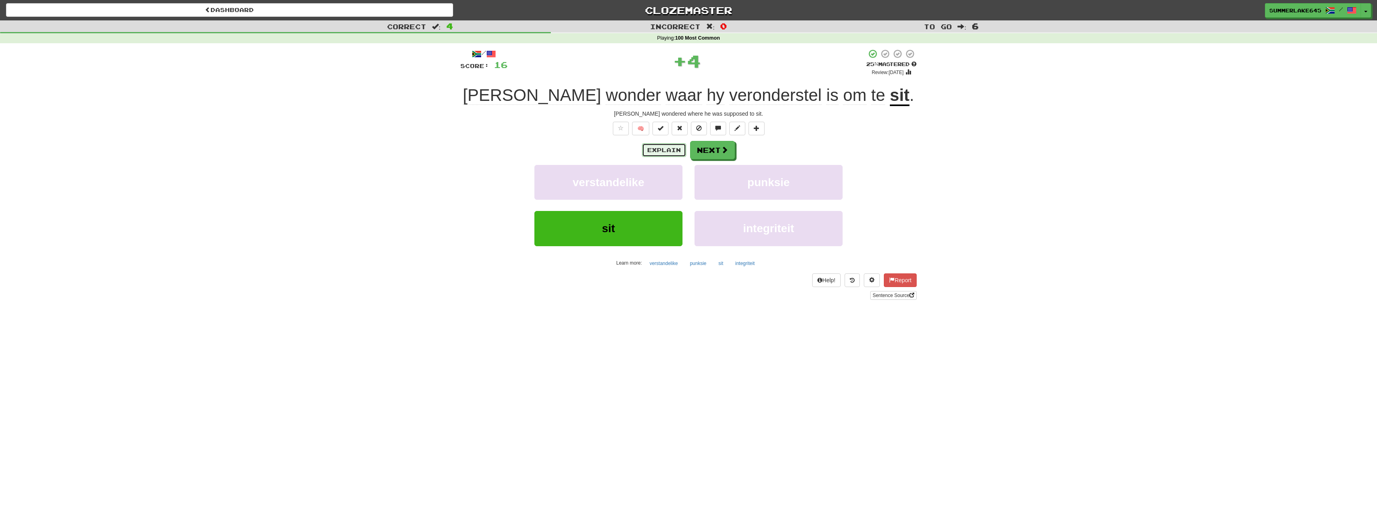
click at [671, 152] on button "Explain" at bounding box center [664, 150] width 44 height 14
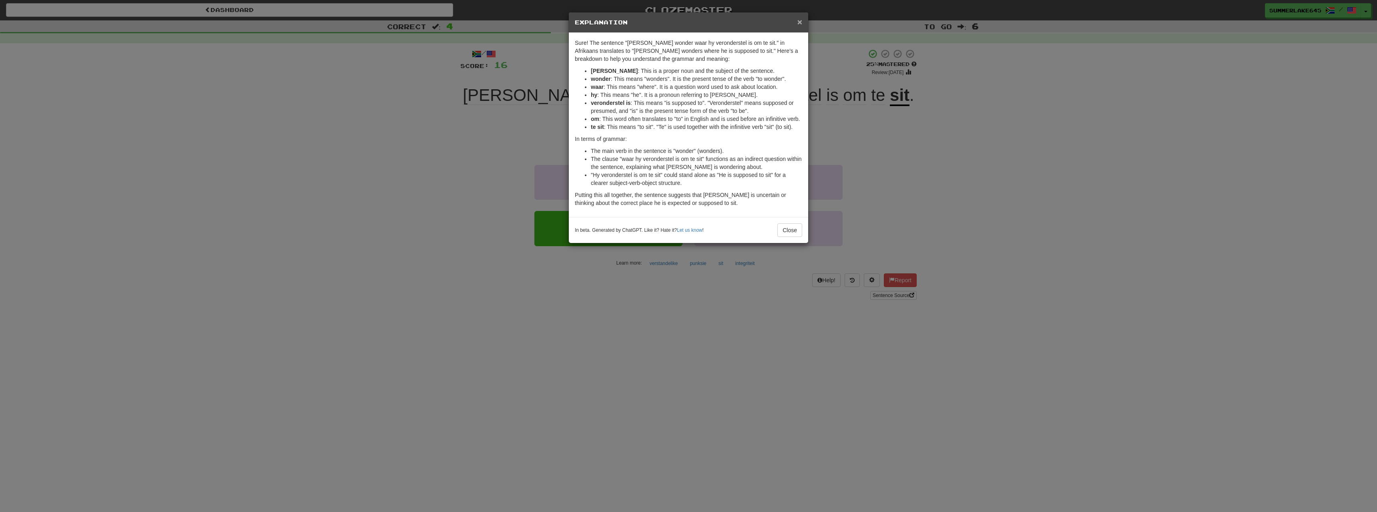
click at [801, 25] on span "×" at bounding box center [799, 21] width 5 height 9
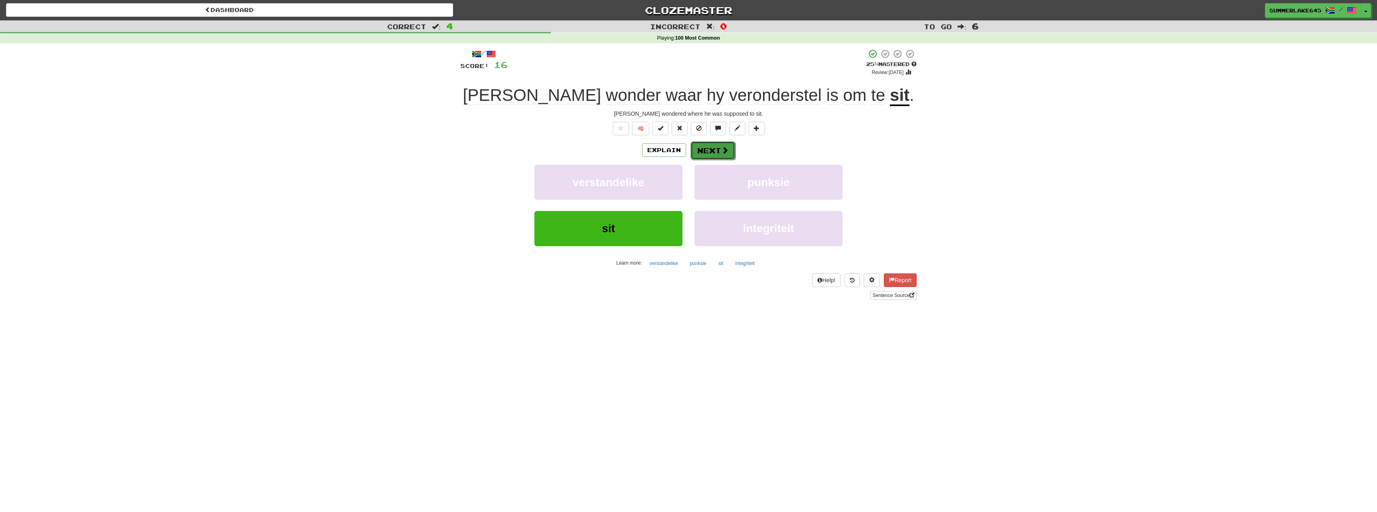
click at [716, 152] on button "Next" at bounding box center [713, 150] width 45 height 18
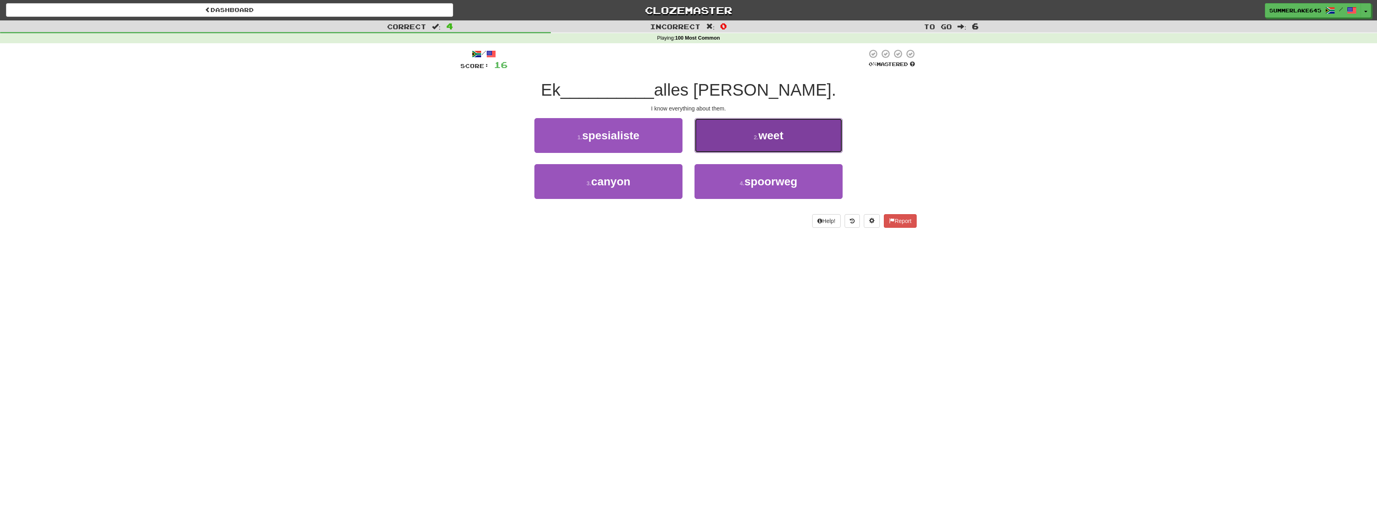
click at [783, 139] on span "weet" at bounding box center [771, 135] width 25 height 12
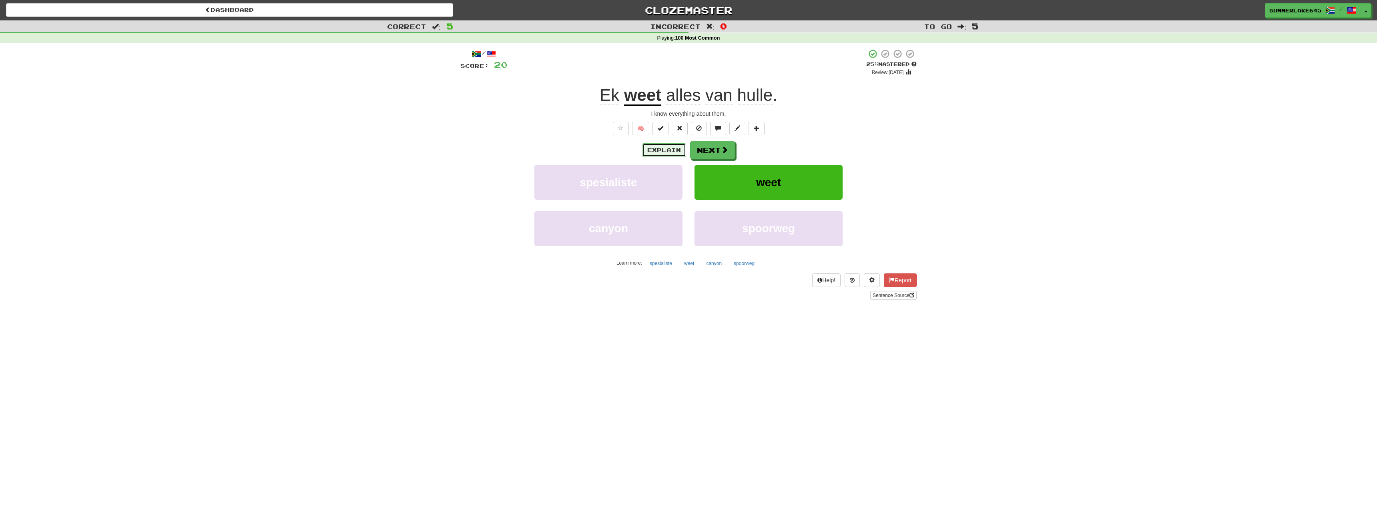
click at [664, 151] on button "Explain" at bounding box center [664, 150] width 44 height 14
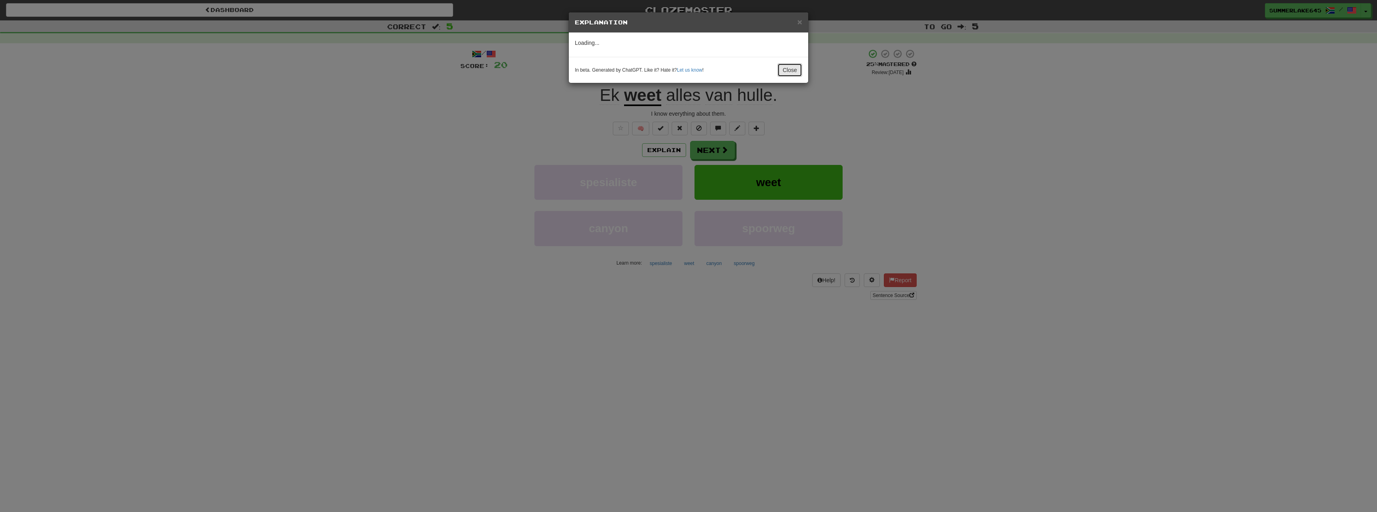
click at [789, 73] on button "Close" at bounding box center [789, 70] width 25 height 14
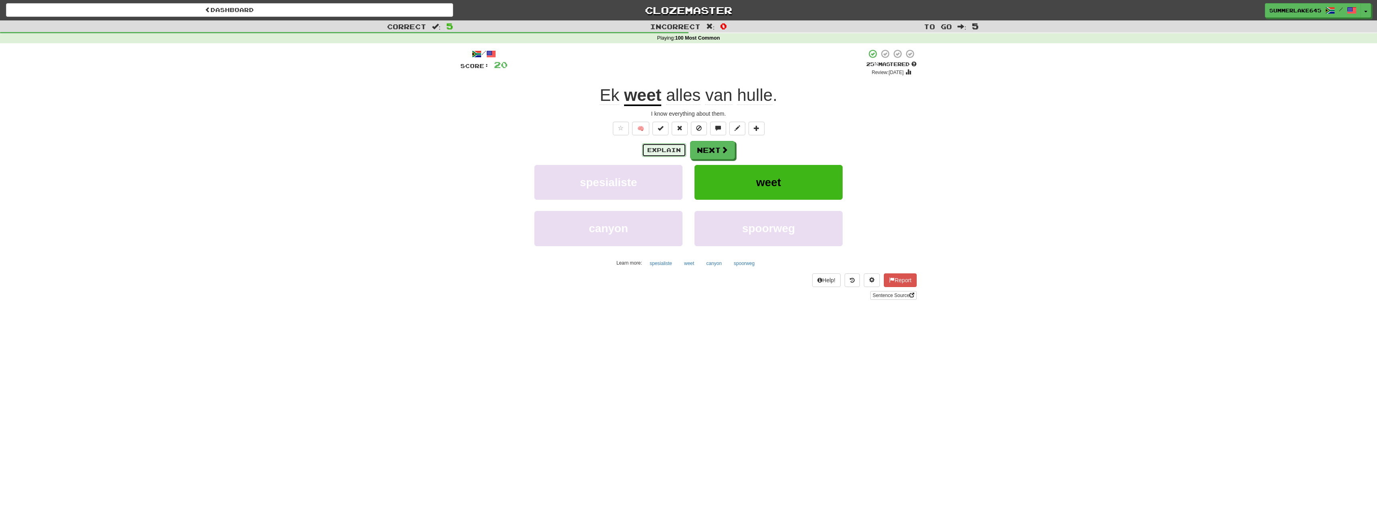
click at [663, 153] on button "Explain" at bounding box center [664, 150] width 44 height 14
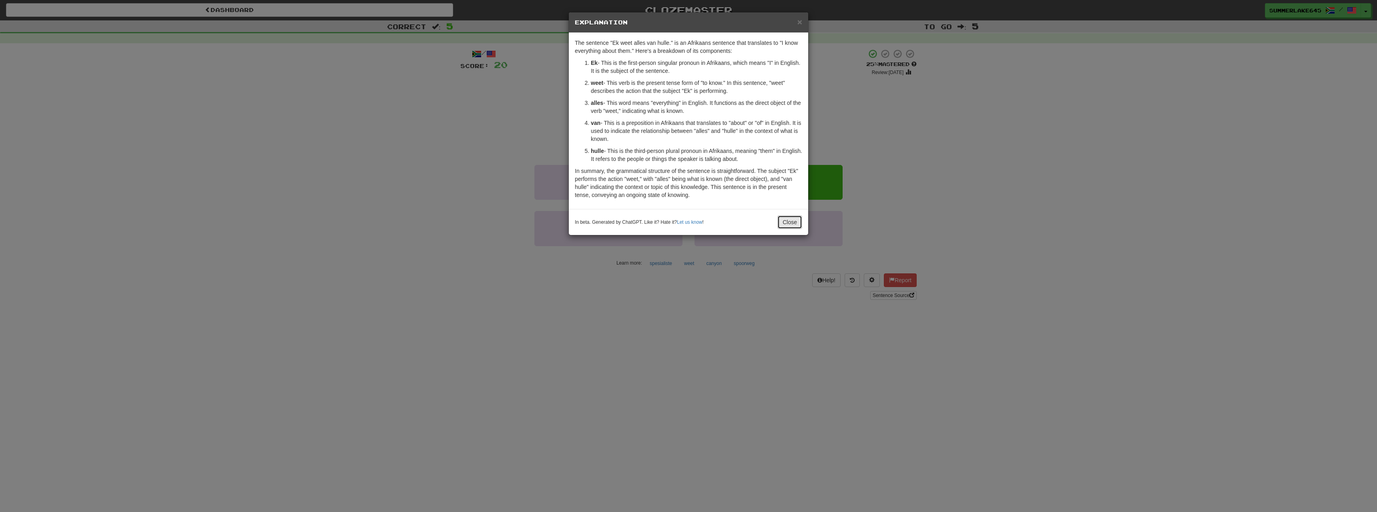
click at [787, 226] on button "Close" at bounding box center [789, 222] width 25 height 14
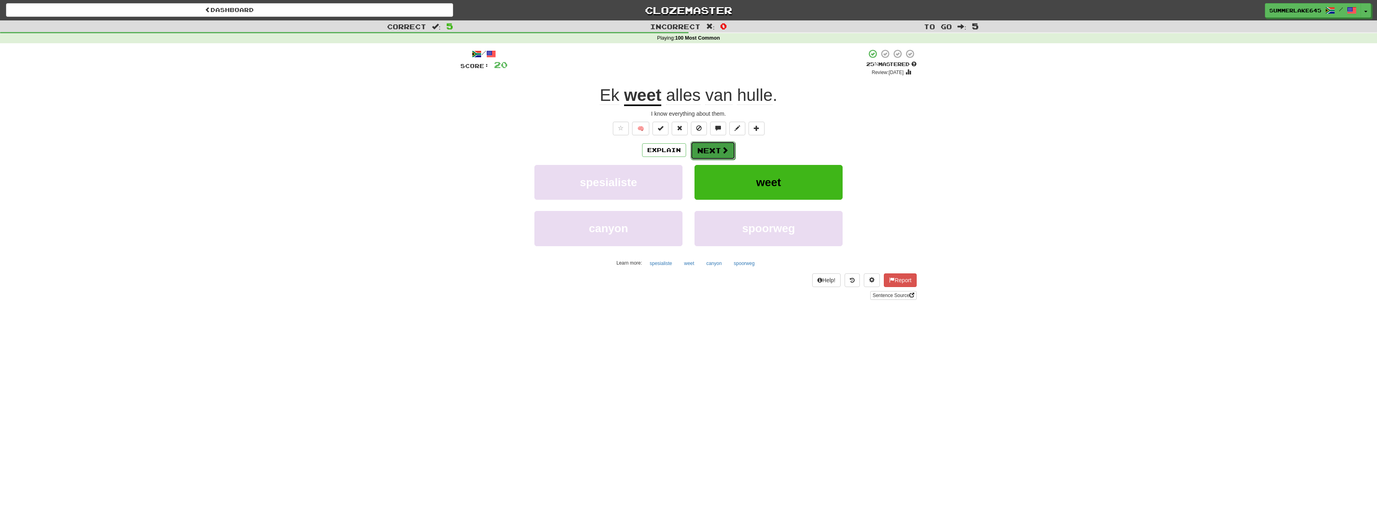
click at [714, 155] on button "Next" at bounding box center [713, 150] width 45 height 18
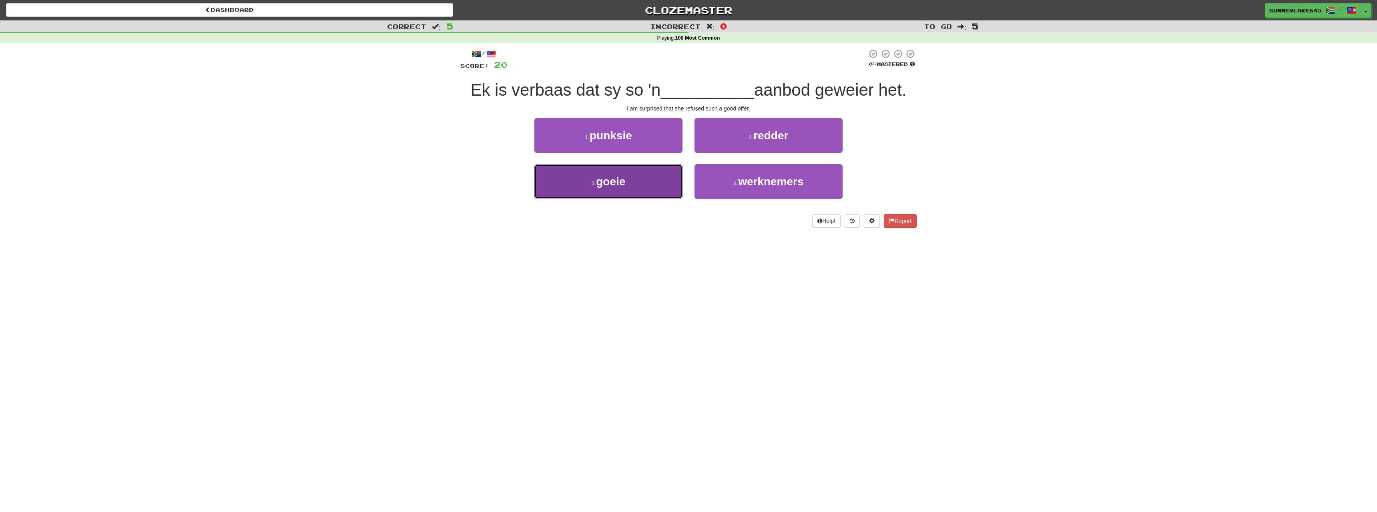
click at [656, 179] on button "3 . goeie" at bounding box center [608, 181] width 148 height 35
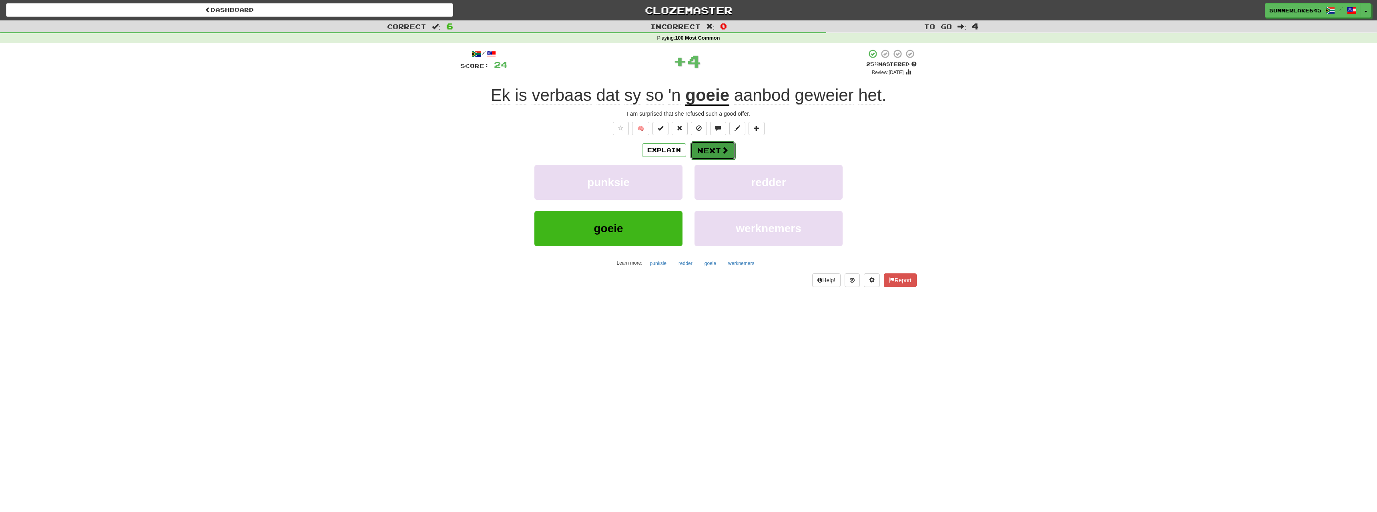
click at [712, 153] on button "Next" at bounding box center [713, 150] width 45 height 18
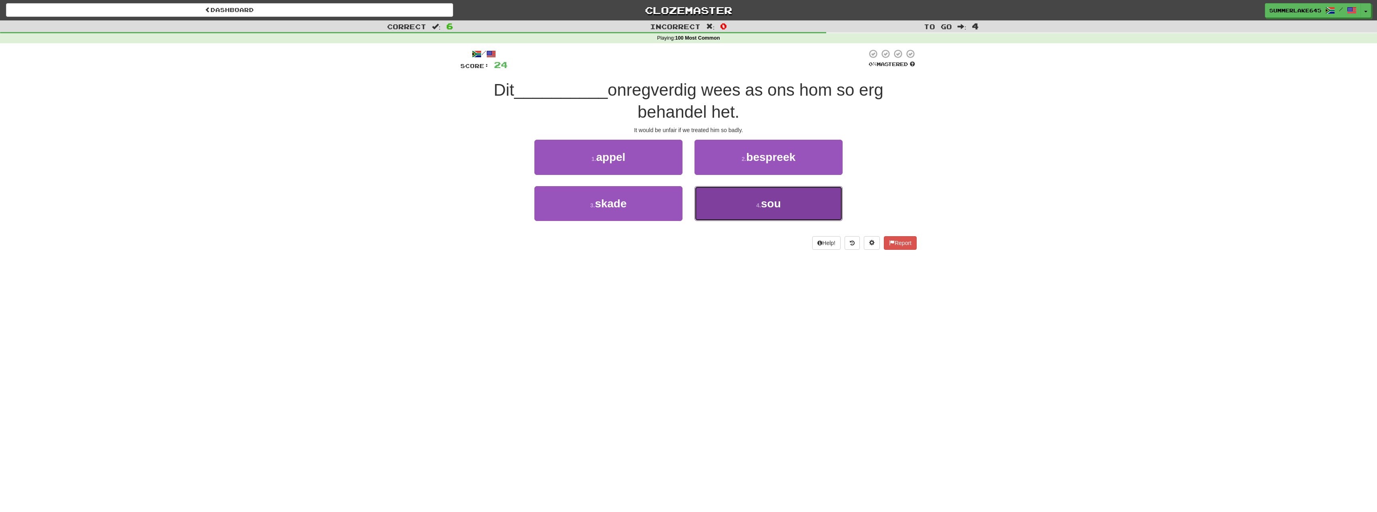
click at [749, 203] on button "4 . sou" at bounding box center [769, 203] width 148 height 35
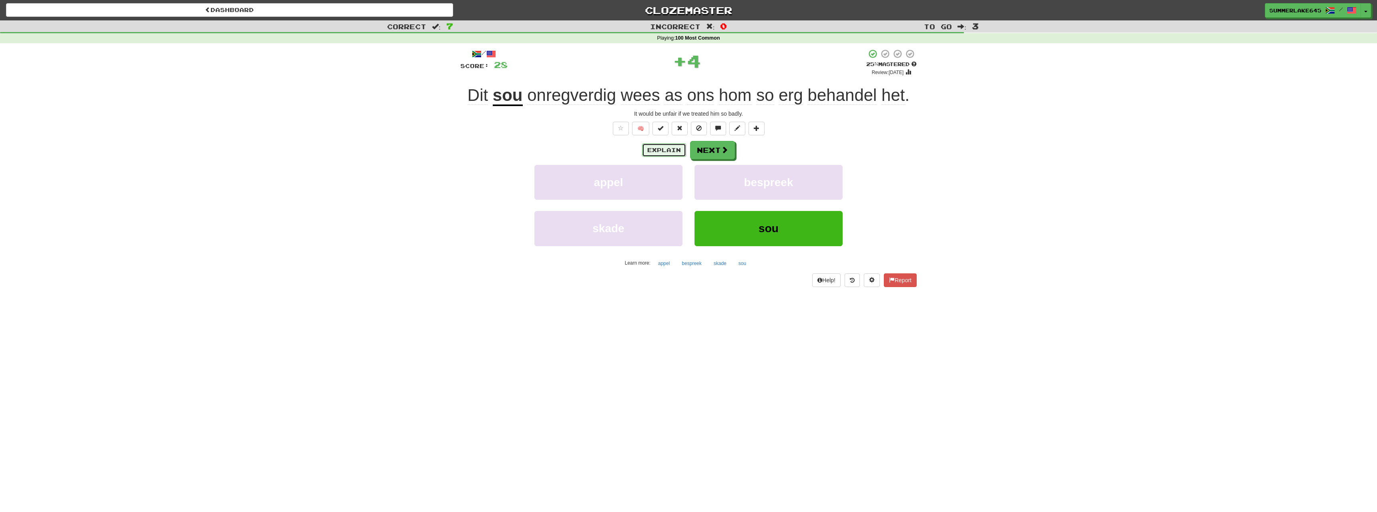
click at [674, 154] on button "Explain" at bounding box center [664, 150] width 44 height 14
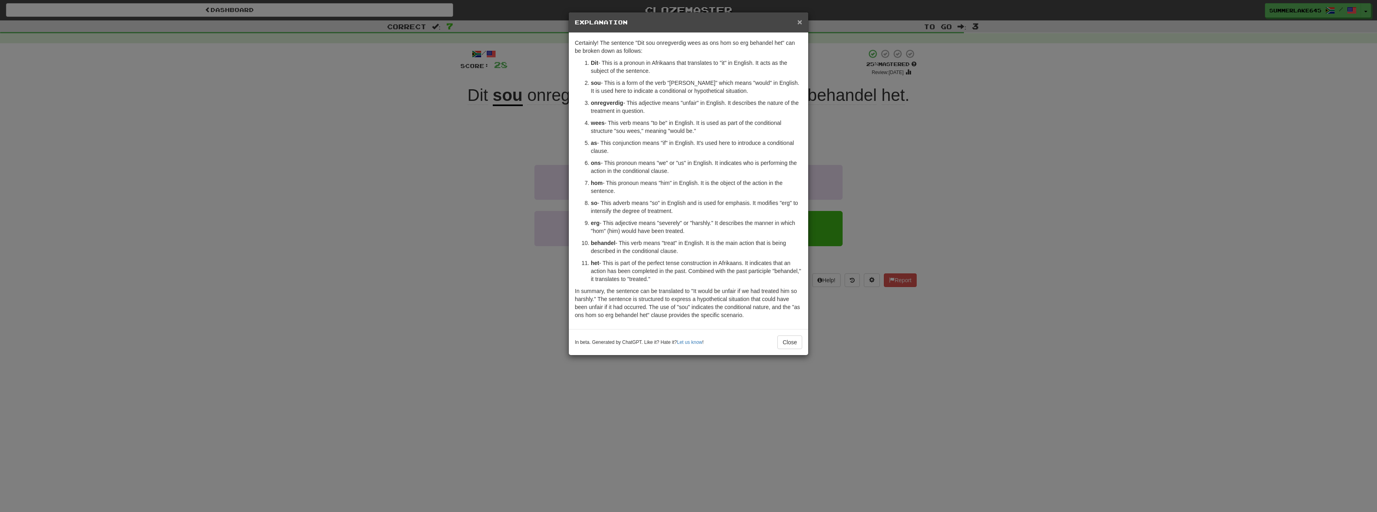
click at [798, 24] on span "×" at bounding box center [799, 21] width 5 height 9
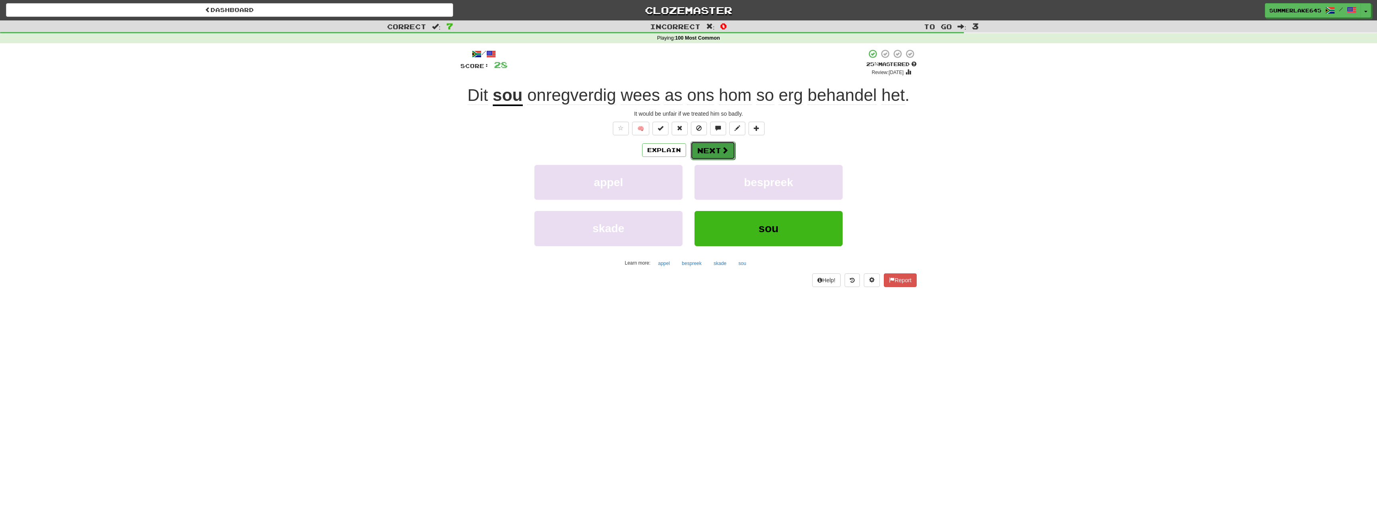
click at [718, 153] on button "Next" at bounding box center [713, 150] width 45 height 18
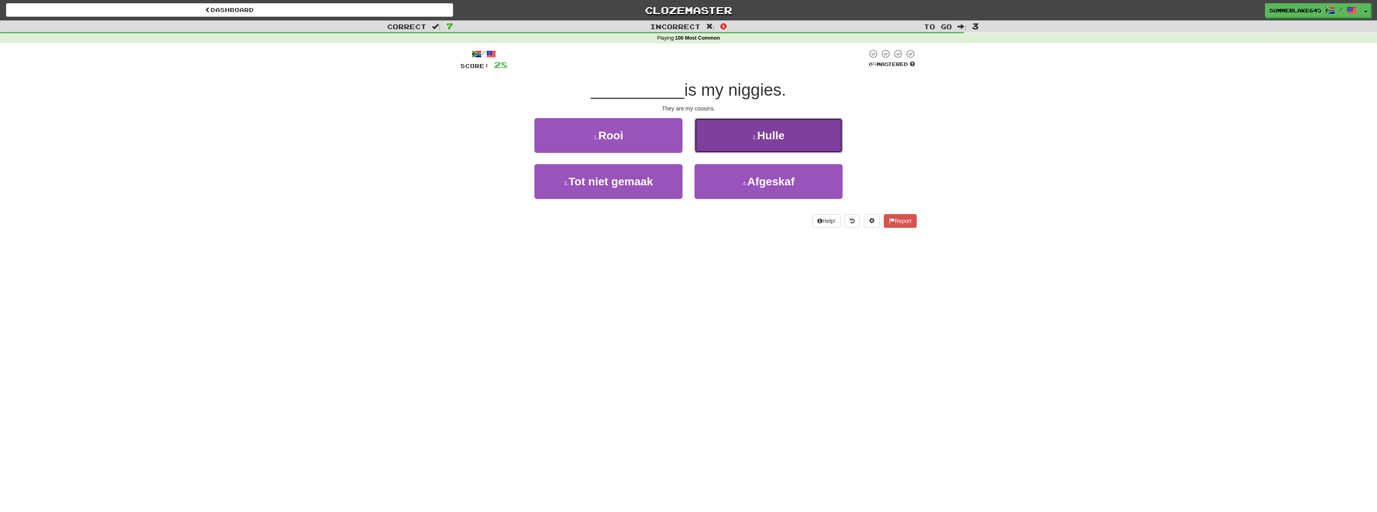
click at [772, 134] on span "Hulle" at bounding box center [770, 135] width 27 height 12
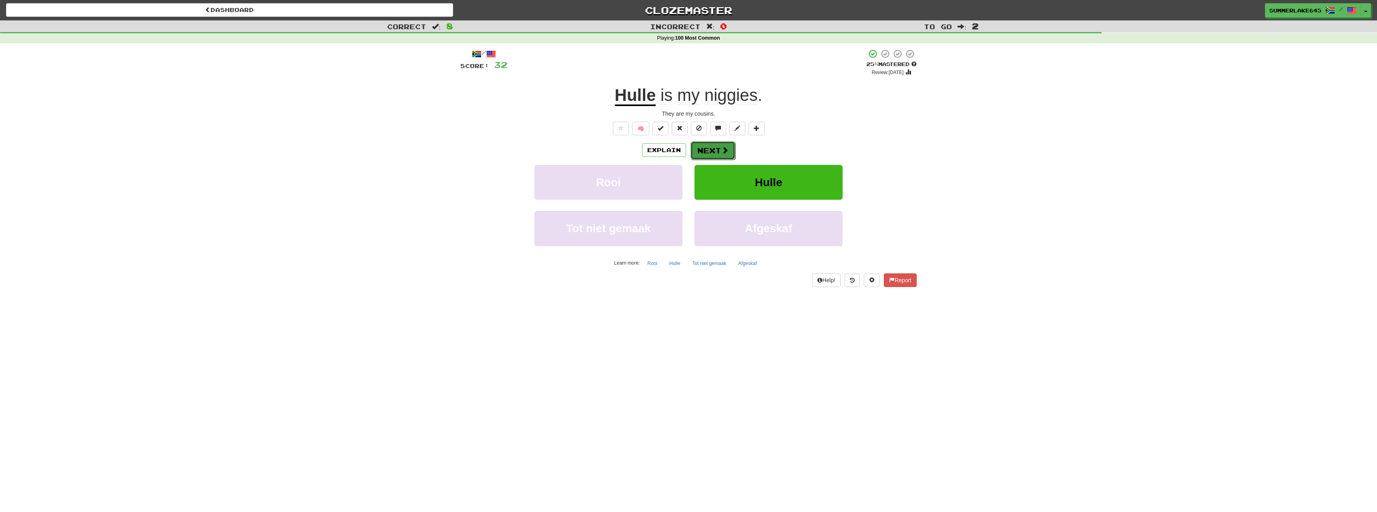
click at [720, 153] on button "Next" at bounding box center [713, 150] width 45 height 18
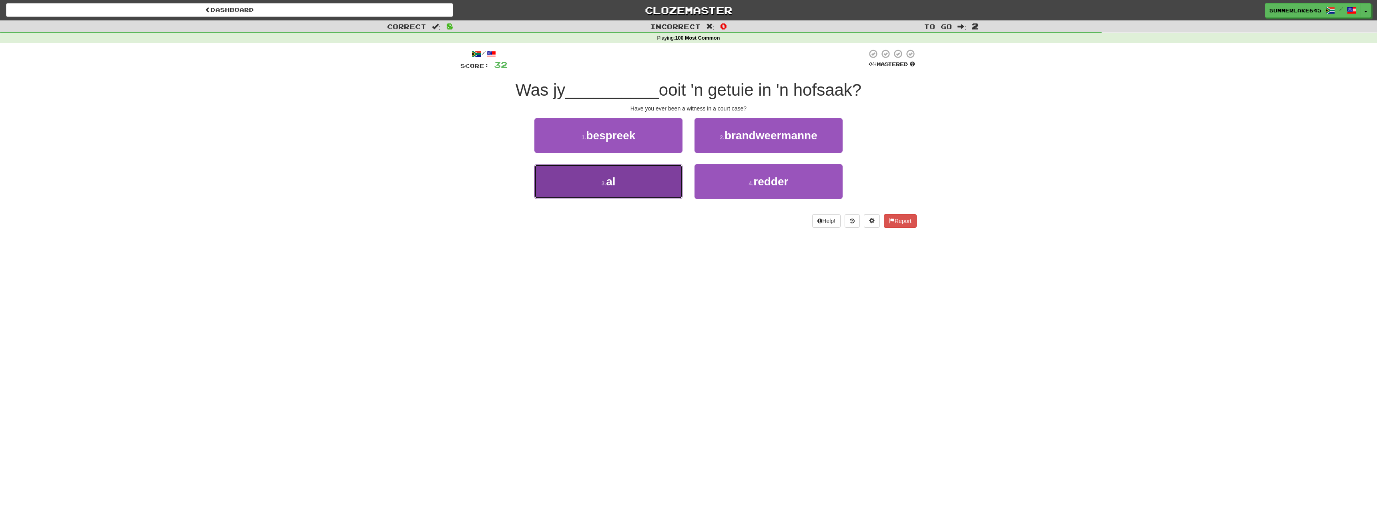
click at [628, 179] on button "3 . al" at bounding box center [608, 181] width 148 height 35
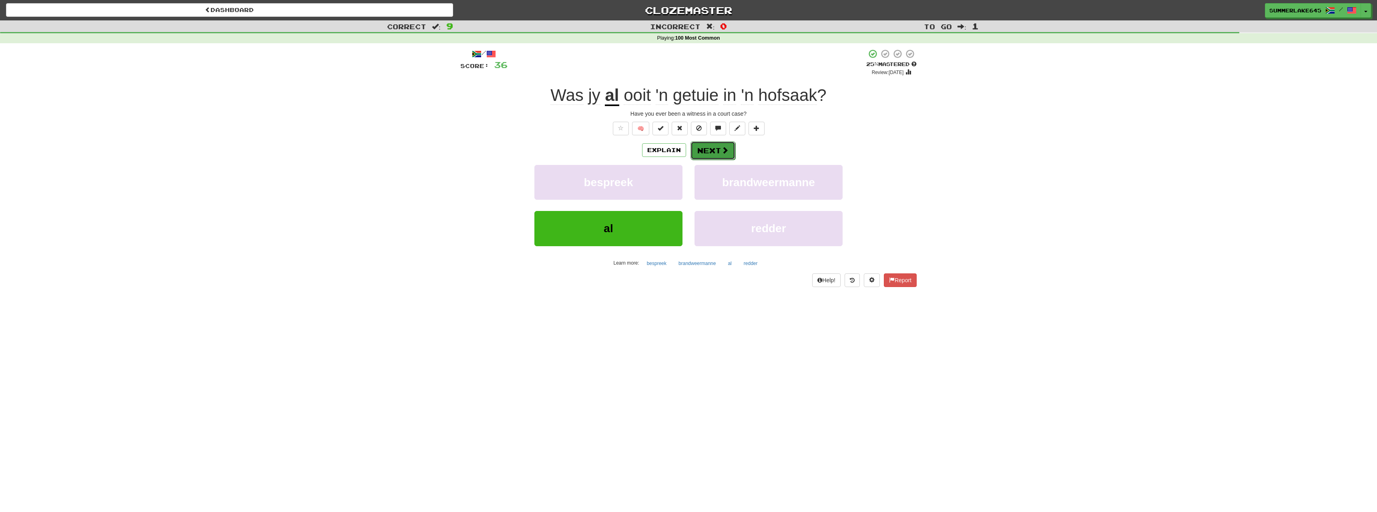
click at [721, 152] on span at bounding box center [724, 150] width 7 height 7
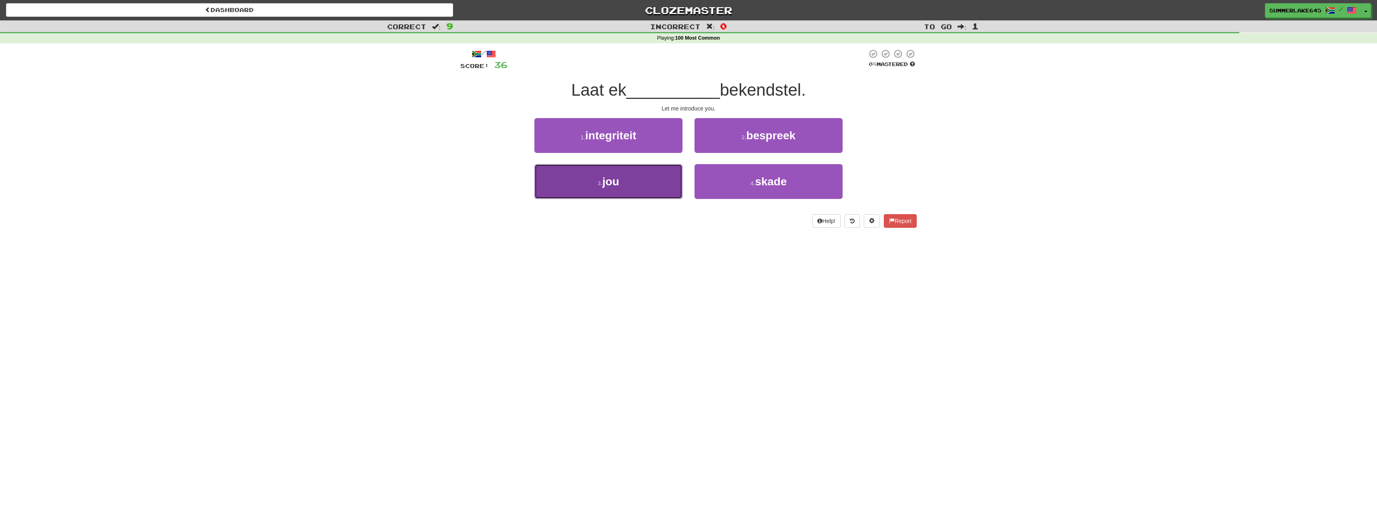
click at [631, 183] on button "3 . jou" at bounding box center [608, 181] width 148 height 35
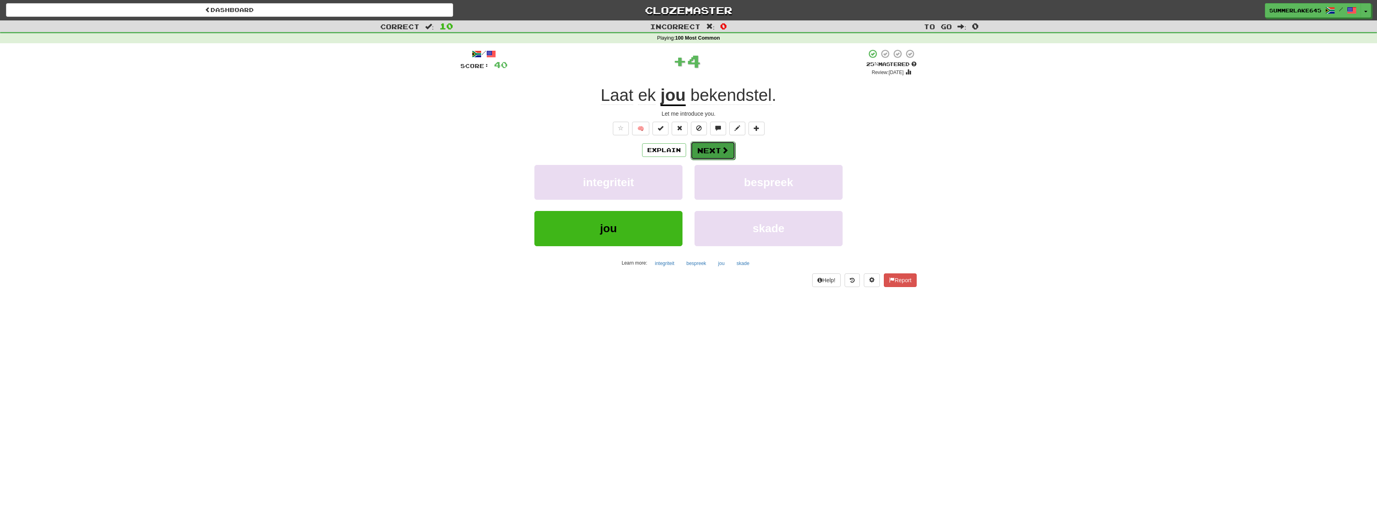
click at [720, 153] on button "Next" at bounding box center [713, 150] width 45 height 18
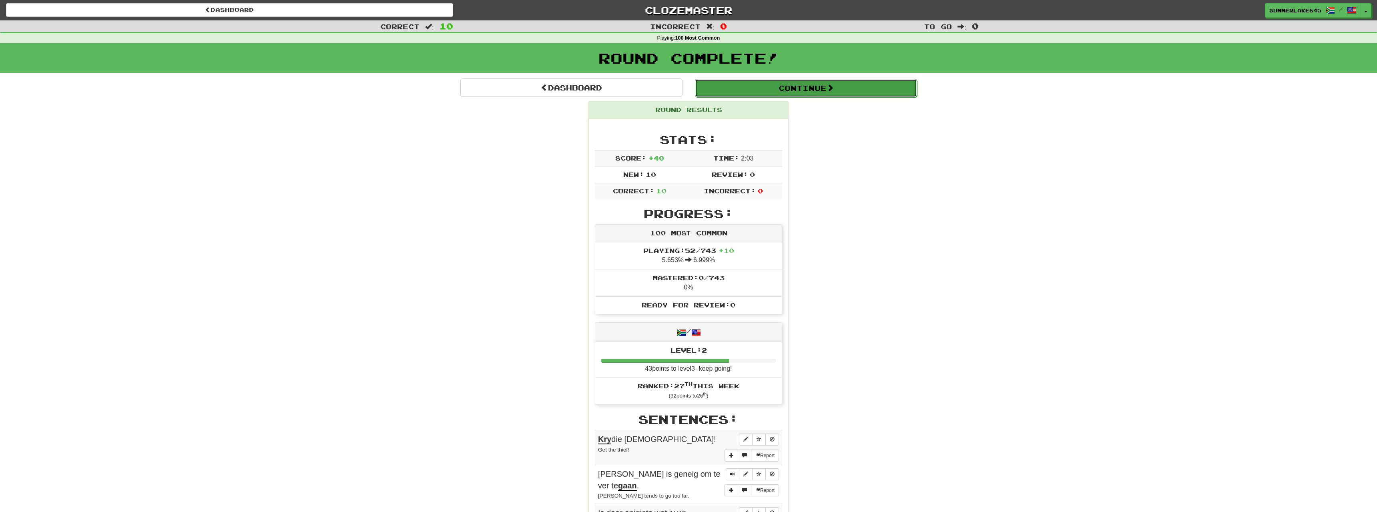
click at [834, 87] on span at bounding box center [830, 87] width 7 height 7
